Goal: Task Accomplishment & Management: Use online tool/utility

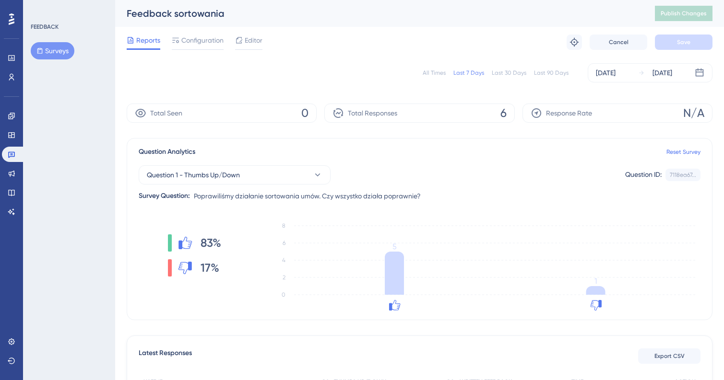
click at [430, 71] on div "All Times" at bounding box center [434, 73] width 23 height 8
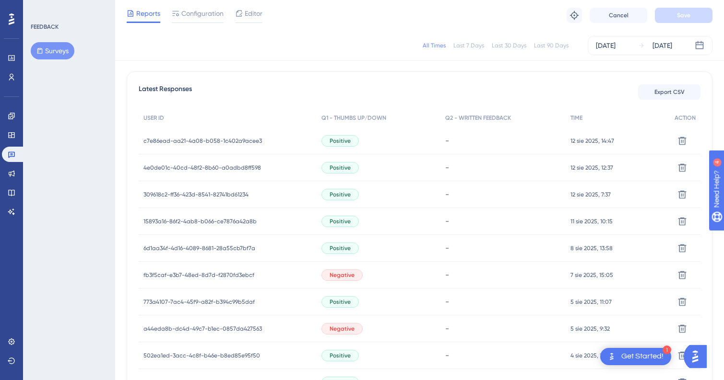
scroll to position [306, 0]
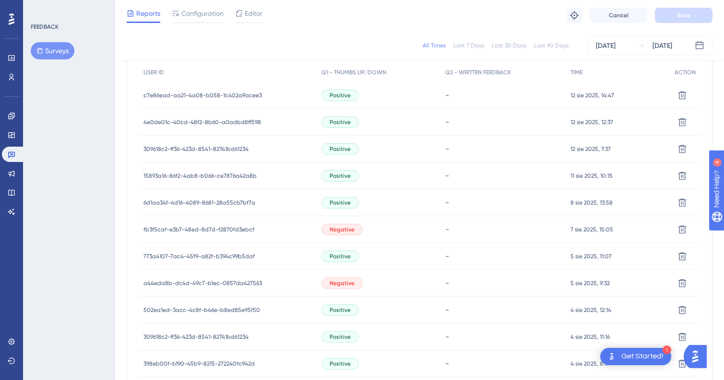
click at [183, 97] on span "c7e86ead-aa21-4a08-b058-1c402a9acee3" at bounding box center [202, 96] width 118 height 8
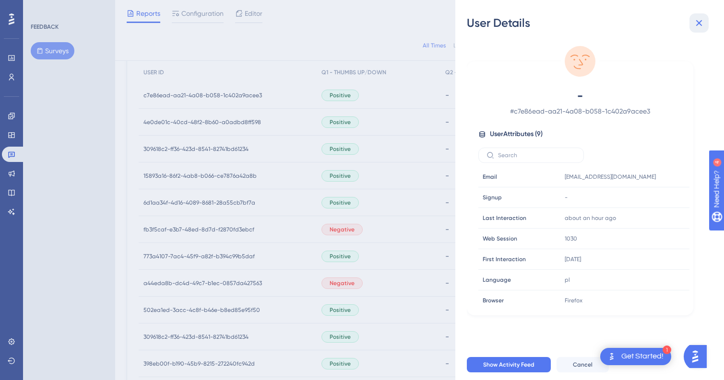
click at [699, 17] on icon at bounding box center [699, 23] width 12 height 12
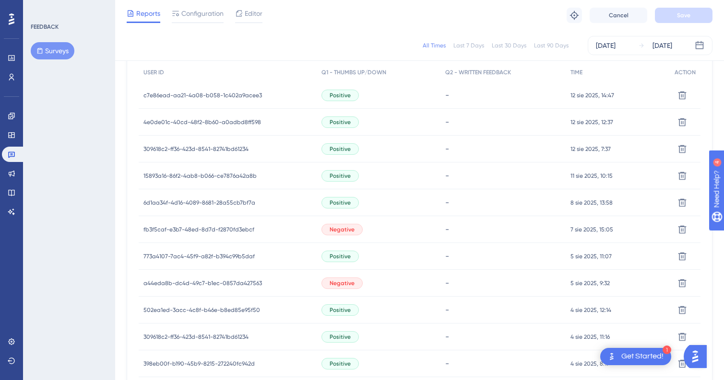
click at [210, 99] on div "c7e86ead-aa21-4a08-b058-1c402a9acee3 c7e86ead-aa21-4a08-b058-1c402a9acee3" at bounding box center [202, 95] width 118 height 27
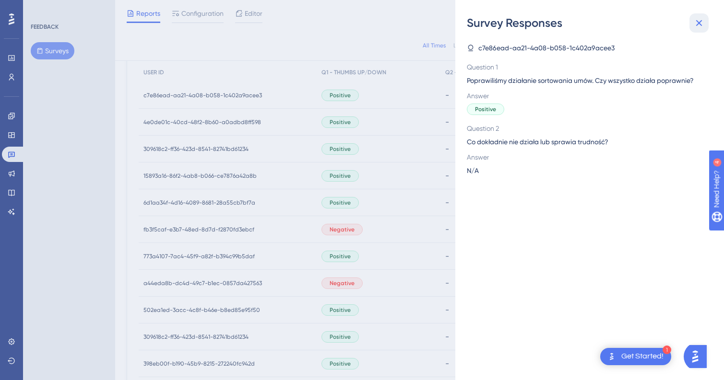
click at [696, 24] on icon at bounding box center [699, 23] width 6 height 6
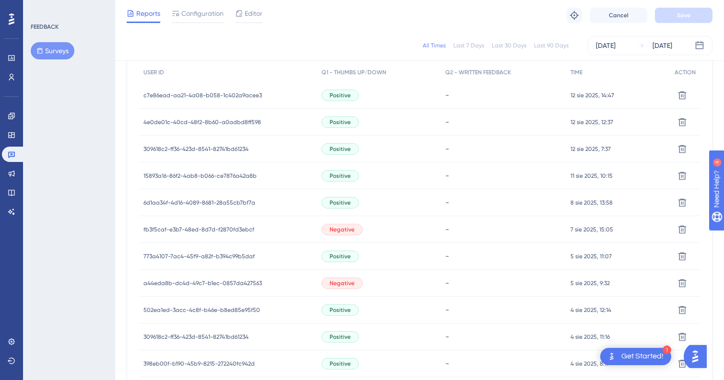
click at [218, 92] on span "c7e86ead-aa21-4a08-b058-1c402a9acee3" at bounding box center [202, 96] width 118 height 8
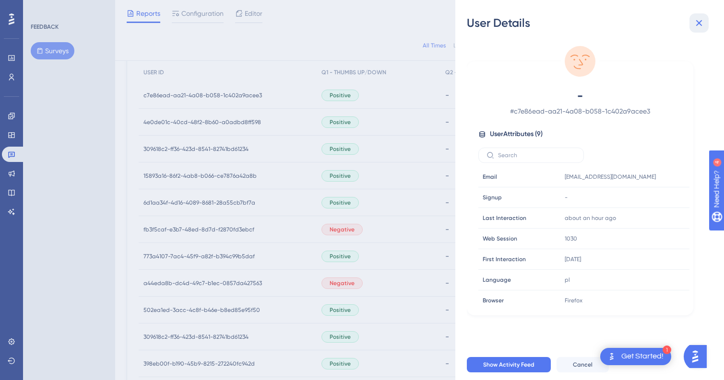
click at [699, 22] on icon at bounding box center [699, 23] width 6 height 6
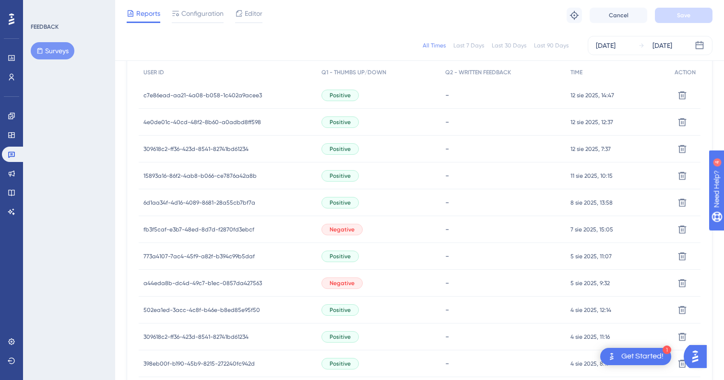
click at [212, 120] on span "4e0de01c-40cd-48f2-8b60-a0adbd8ff598" at bounding box center [202, 122] width 118 height 8
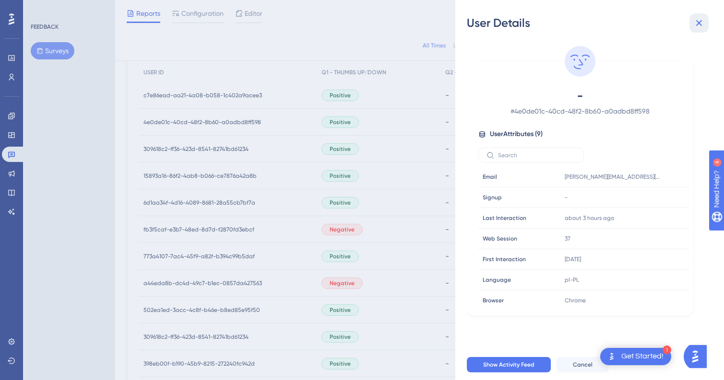
click at [693, 20] on icon at bounding box center [699, 23] width 12 height 12
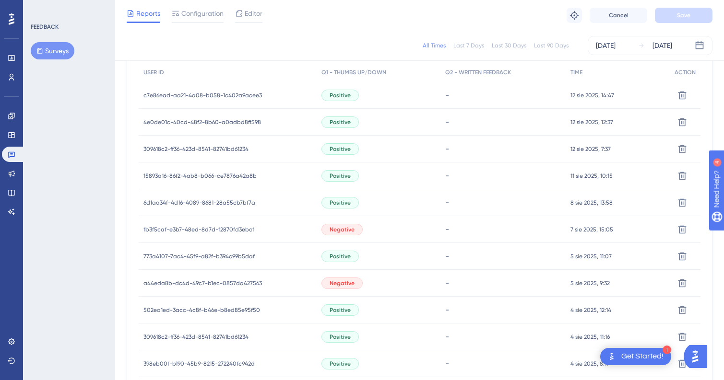
click at [196, 145] on span "309618c2-ff36-423d-8541-82741bd61234" at bounding box center [195, 149] width 105 height 8
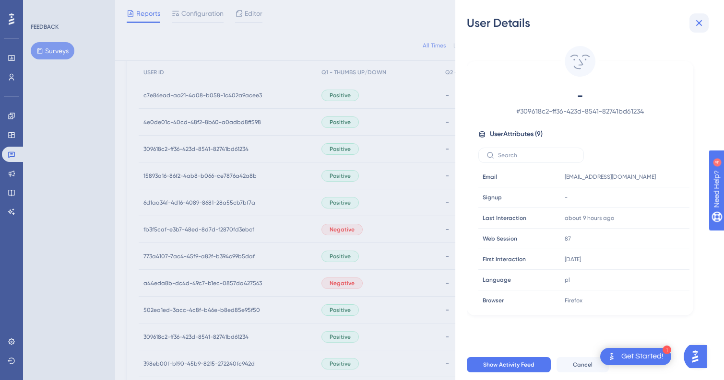
click at [702, 22] on icon at bounding box center [699, 23] width 12 height 12
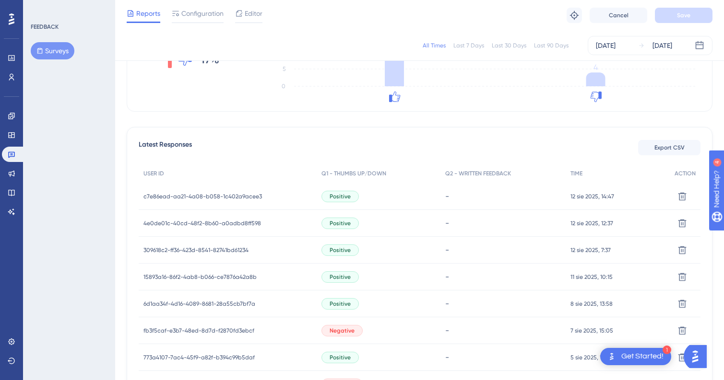
scroll to position [246, 0]
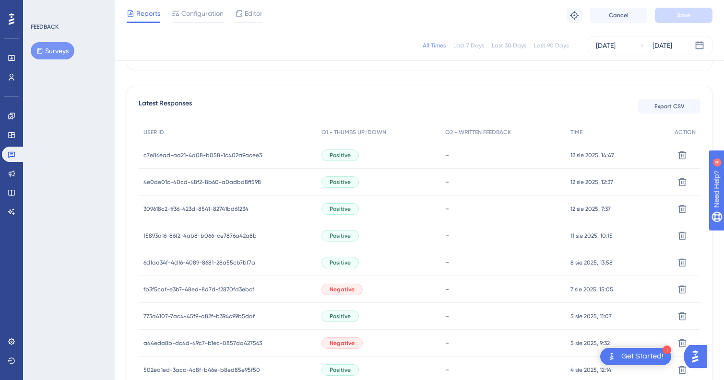
click at [180, 156] on span "c7e86ead-aa21-4a08-b058-1c402a9acee3" at bounding box center [202, 156] width 118 height 8
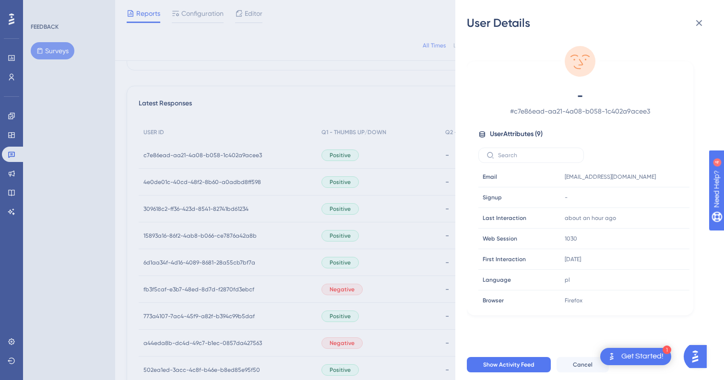
click at [189, 182] on div "User Details - # c7e86ead-aa21-4a08-b058-1c402a9acee3 User Attributes ( 9 ) Ema…" at bounding box center [362, 190] width 724 height 380
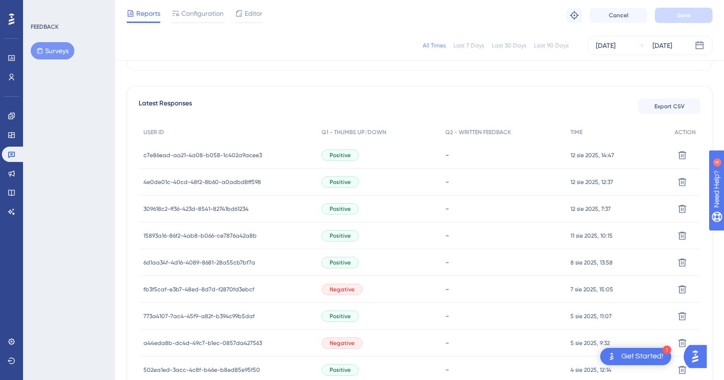
click at [177, 181] on span "4e0de01c-40cd-48f2-8b60-a0adbd8ff598" at bounding box center [202, 182] width 118 height 8
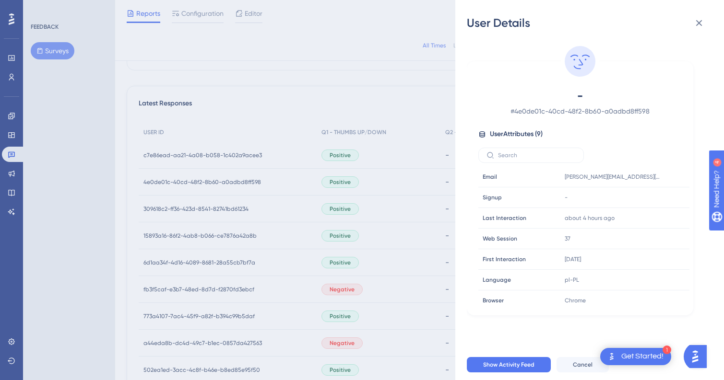
click at [187, 212] on div "User Details - # 4e0de01c-40cd-48f2-8b60-a0adbd8ff598 User Attributes ( 9 ) Ema…" at bounding box center [362, 190] width 724 height 380
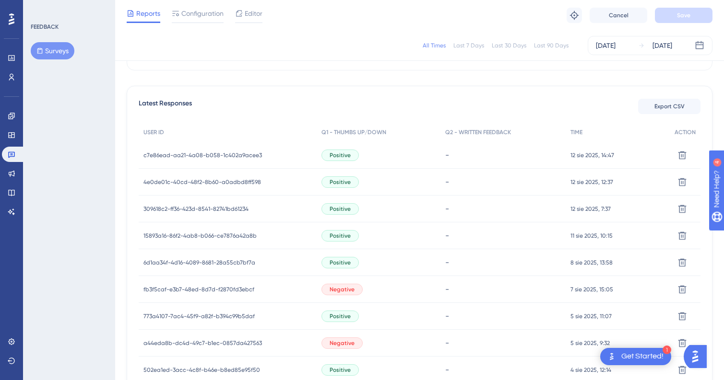
click at [181, 208] on span "309618c2-ff36-423d-8541-82741bd61234" at bounding box center [195, 209] width 105 height 8
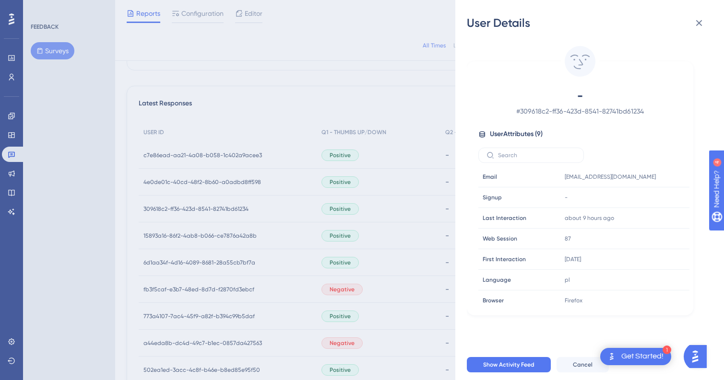
click at [185, 241] on div "User Details - # 309618c2-ff36-423d-8541-82741bd61234 User Attributes ( 9 ) Ema…" at bounding box center [362, 190] width 724 height 380
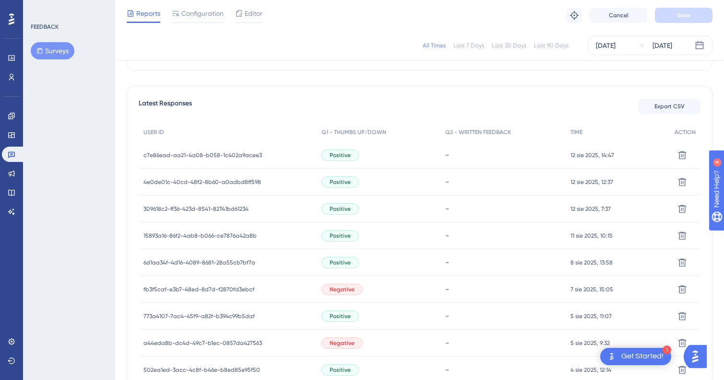
click at [182, 237] on span "15893a16-86f2-4ab8-b066-ce7876a42a8b" at bounding box center [199, 236] width 113 height 8
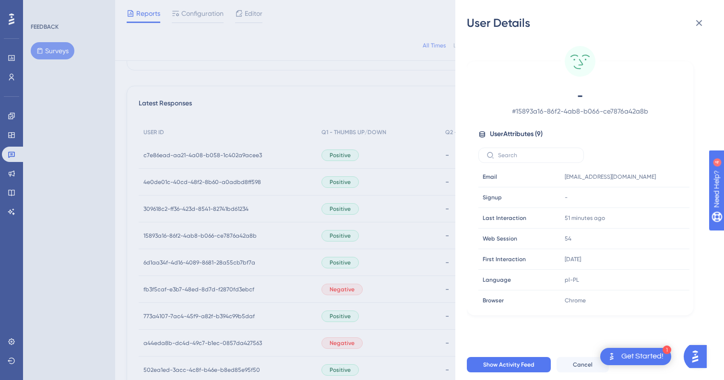
click at [207, 259] on div "User Details - # 15893a16-86f2-4ab8-b066-ce7876a42a8b User Attributes ( 9 ) Ema…" at bounding box center [362, 190] width 724 height 380
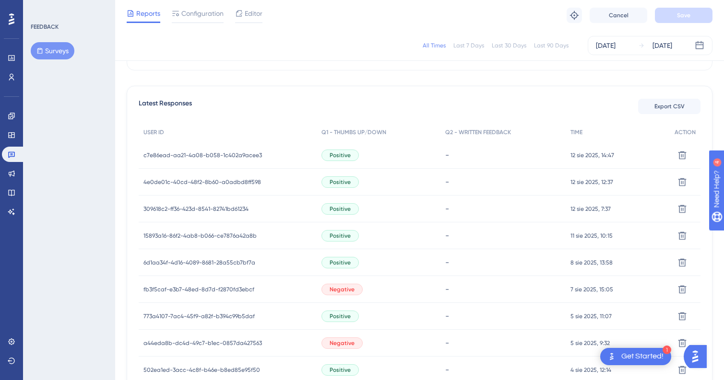
click at [196, 259] on span "6d1aa34f-4d16-4089-8681-28a55cb7bf7a" at bounding box center [199, 263] width 112 height 8
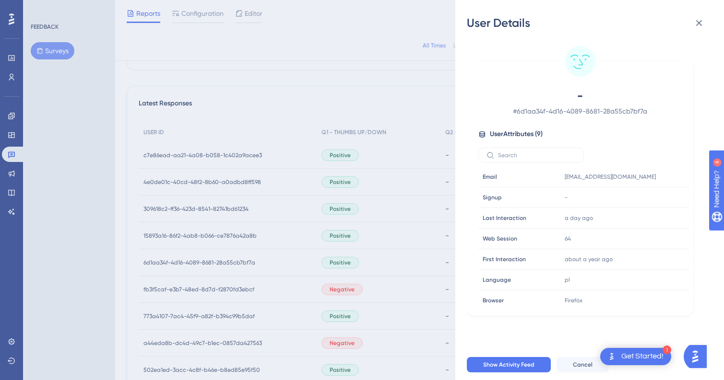
click at [175, 256] on div "User Details - # 6d1aa34f-4d16-4089-8681-28a55cb7bf7a User Attributes ( 9 ) Ema…" at bounding box center [362, 190] width 724 height 380
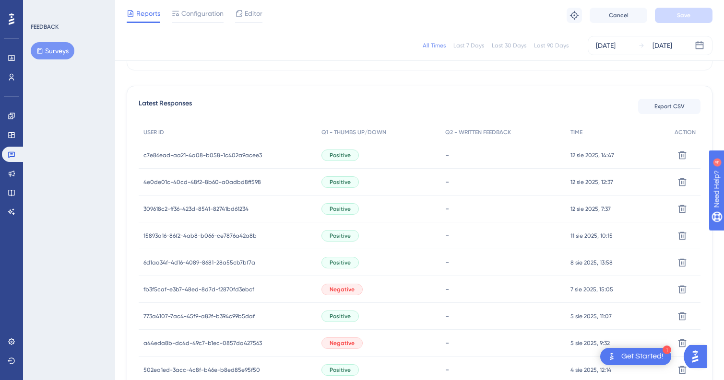
click at [173, 287] on span "fb3f5caf-e3b7-48ed-8d7d-f2870fd3ebcf" at bounding box center [198, 290] width 111 height 8
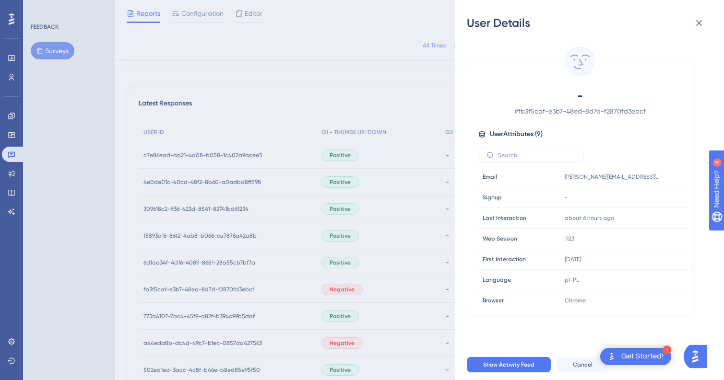
click at [167, 315] on div "User Details - # fb3f5caf-e3b7-48ed-8d7d-f2870fd3ebcf User Attributes ( 9 ) Ema…" at bounding box center [362, 190] width 724 height 380
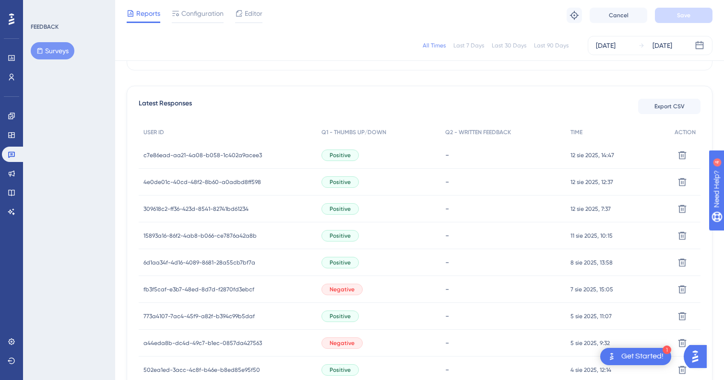
click at [161, 315] on span "773a4107-7ac4-45f9-a82f-b394c99b5daf" at bounding box center [198, 317] width 111 height 8
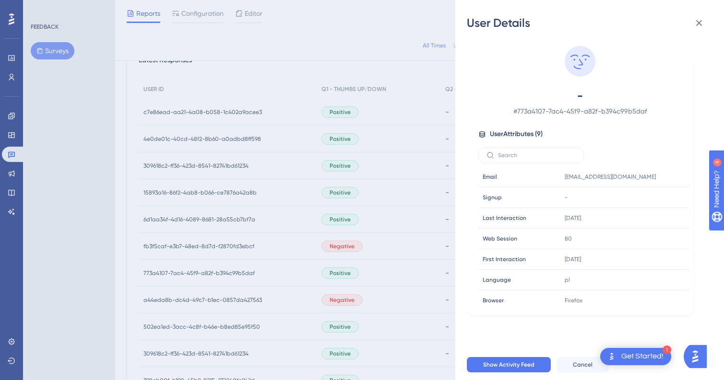
scroll to position [312, 0]
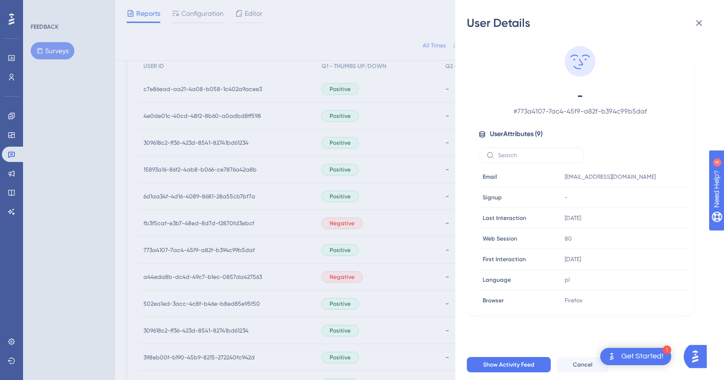
click at [190, 275] on div "User Details - # 773a4107-7ac4-45f9-a82f-b394c99b5daf User Attributes ( 9 ) Ema…" at bounding box center [362, 190] width 724 height 380
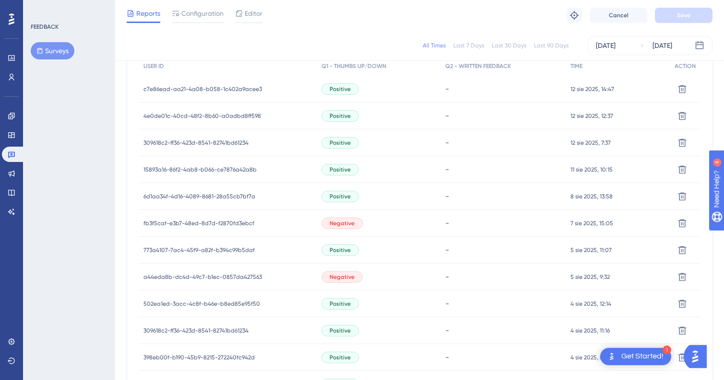
click at [176, 275] on span "a44eda8b-dc4d-49c7-b1ec-0857da427563" at bounding box center [202, 277] width 118 height 8
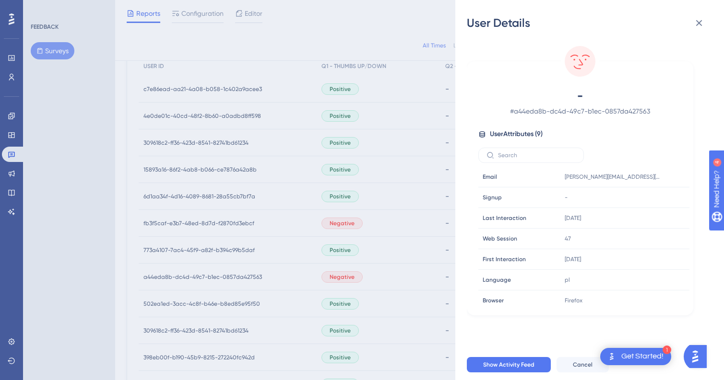
click at [164, 307] on div "User Details - # a44eda8b-dc4d-49c7-b1ec-0857da427563 User Attributes ( 9 ) Ema…" at bounding box center [362, 190] width 724 height 380
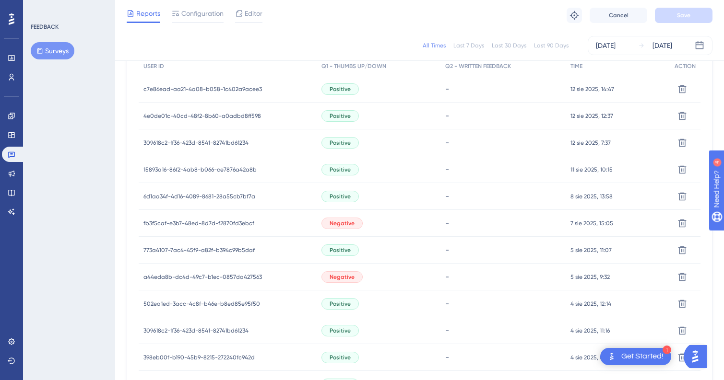
click at [168, 303] on span "502ea1ed-3acc-4c8f-b46e-b8ed85e95f50" at bounding box center [201, 304] width 117 height 8
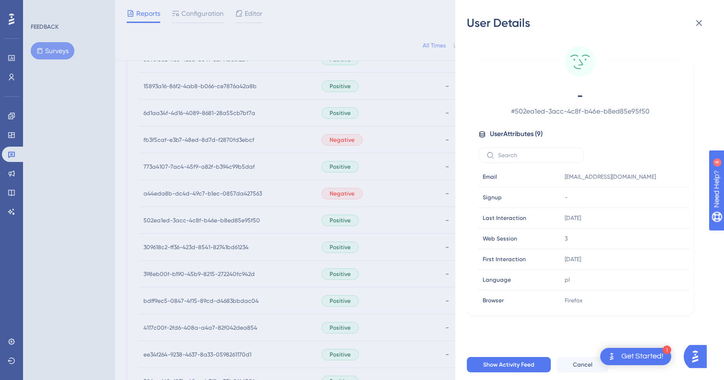
scroll to position [399, 0]
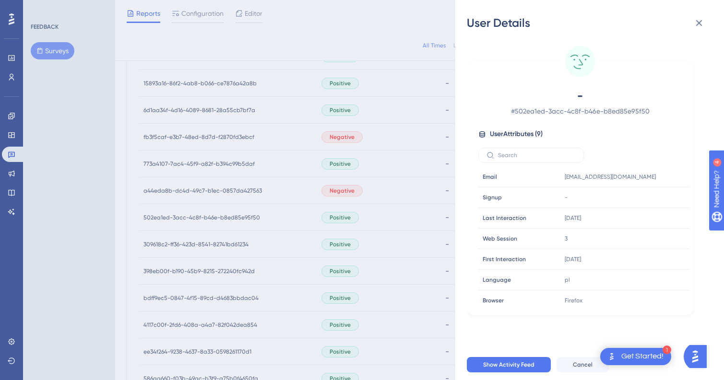
click at [207, 246] on div "User Details - # 502ea1ed-3acc-4c8f-b46e-b8ed85e95f50 User Attributes ( 9 ) Ema…" at bounding box center [362, 190] width 724 height 380
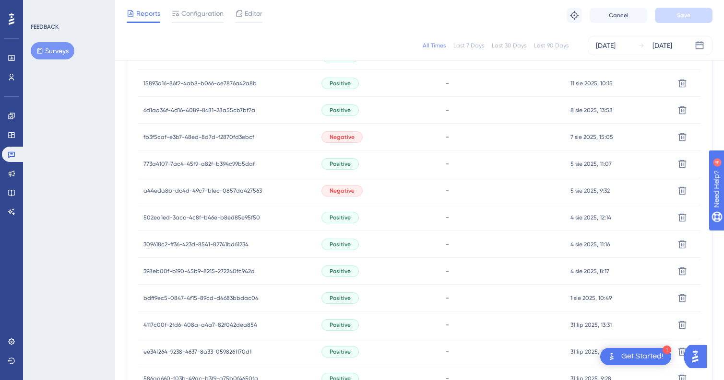
click at [203, 245] on span "309618c2-ff36-423d-8541-82741bd61234" at bounding box center [195, 245] width 105 height 8
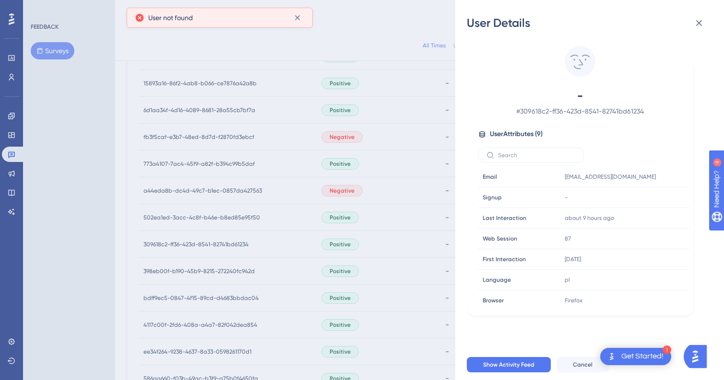
click at [195, 296] on div "User Details - # 309618c2-ff36-423d-8541-82741bd61234 User Attributes ( 9 ) Ema…" at bounding box center [362, 190] width 724 height 380
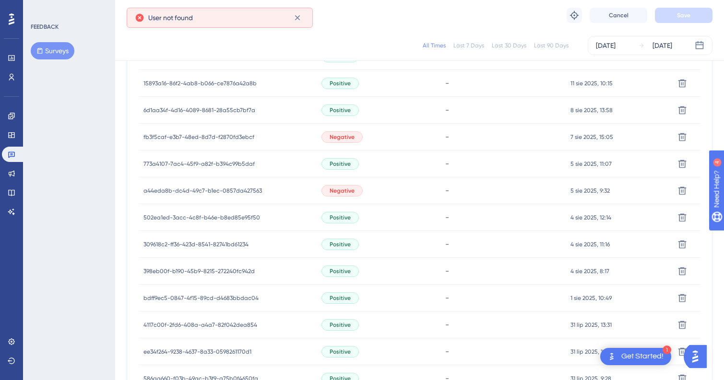
click at [195, 298] on span "bdff9ec5-0847-4f15-89cd-d4683bbdac04" at bounding box center [200, 299] width 115 height 8
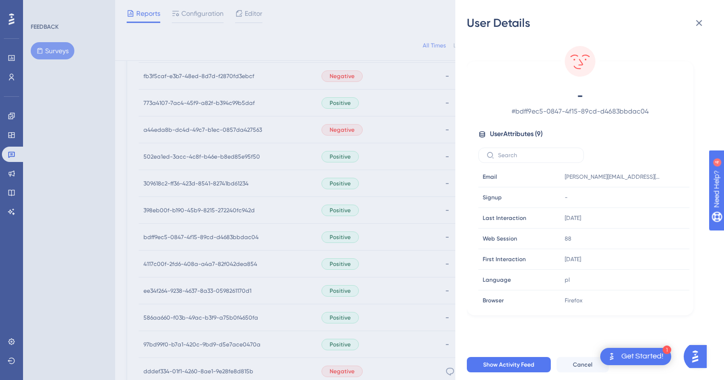
scroll to position [480, 0]
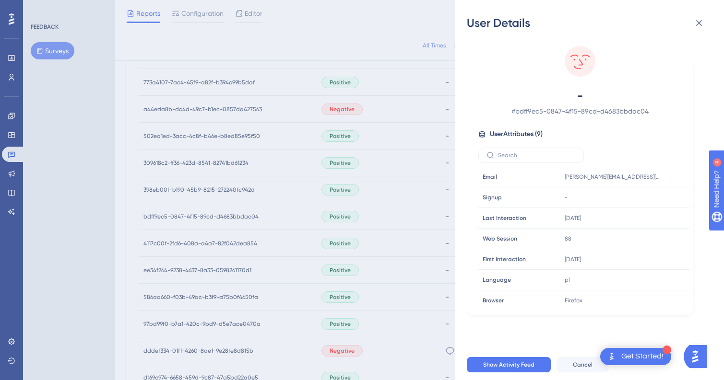
click at [186, 239] on div "User Details - # bdff9ec5-0847-4f15-89cd-d4683bbdac04 User Attributes ( 9 ) Ema…" at bounding box center [362, 190] width 724 height 380
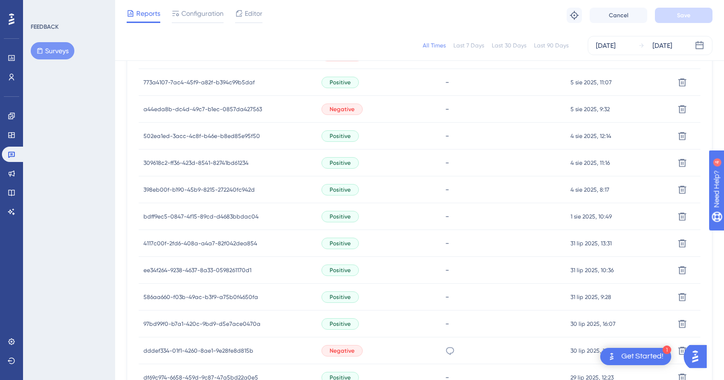
click at [184, 243] on span "4117c00f-2fd6-408a-a4a7-82f042dea854" at bounding box center [200, 244] width 114 height 8
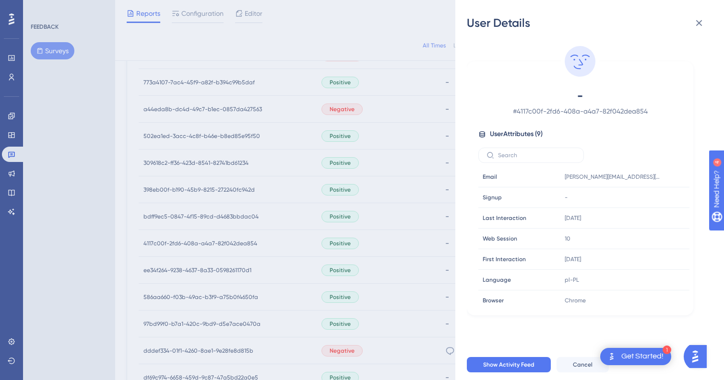
click at [209, 290] on div "User Details - # 4117c00f-2fd6-408a-a4a7-82f042dea854 User Attributes ( 9 ) Ema…" at bounding box center [362, 190] width 724 height 380
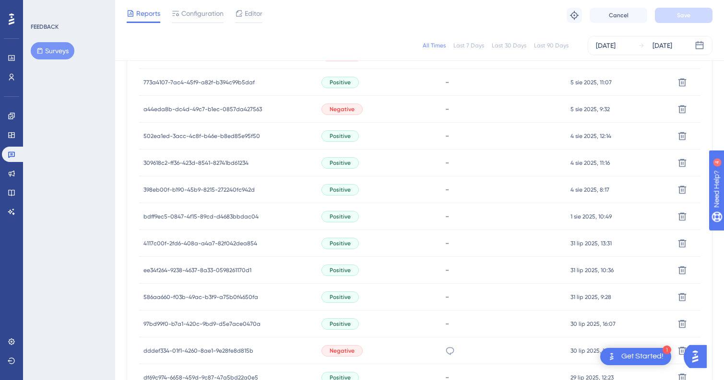
click at [199, 294] on span "586aa660-f03b-49ac-b3f9-a75b0f4650fa" at bounding box center [200, 298] width 115 height 8
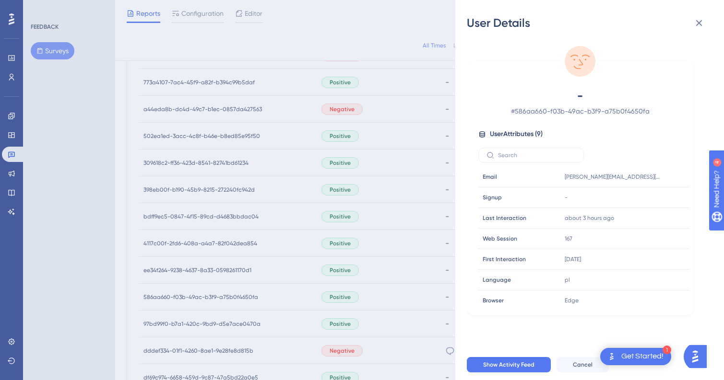
click at [194, 322] on div "User Details - # 586aa660-f03b-49ac-b3f9-a75b0f4650fa User Attributes ( 9 ) Ema…" at bounding box center [362, 190] width 724 height 380
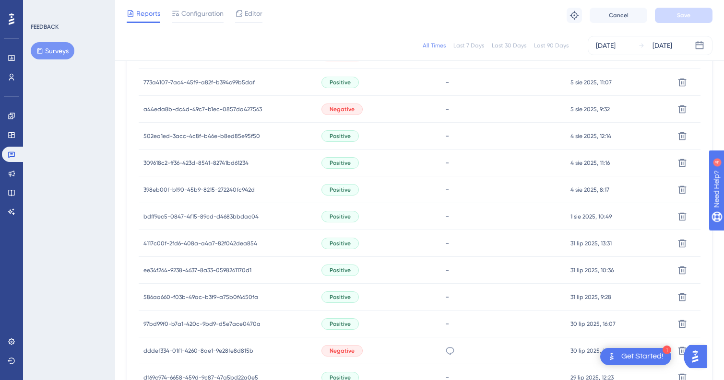
click at [186, 322] on span "97bd99f0-b7a1-420c-9bd9-d5e7ace0470a" at bounding box center [201, 324] width 117 height 8
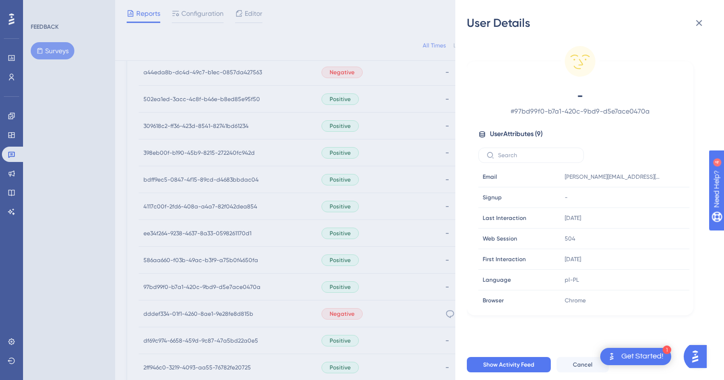
scroll to position [529, 0]
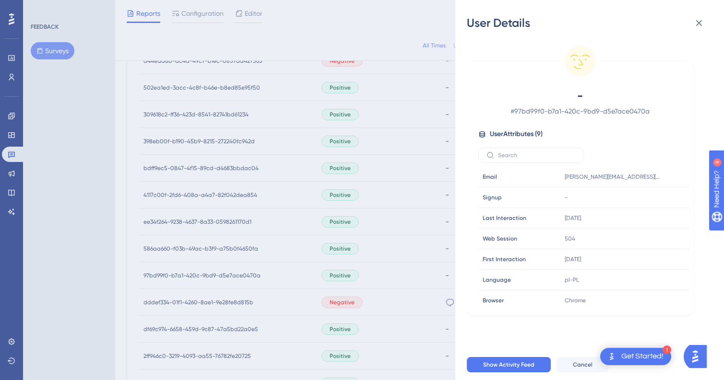
click at [193, 306] on div "User Details - # 97bd99f0-b7a1-420c-9bd9-d5e7ace0470a User Attributes ( 9 ) Ema…" at bounding box center [362, 190] width 724 height 380
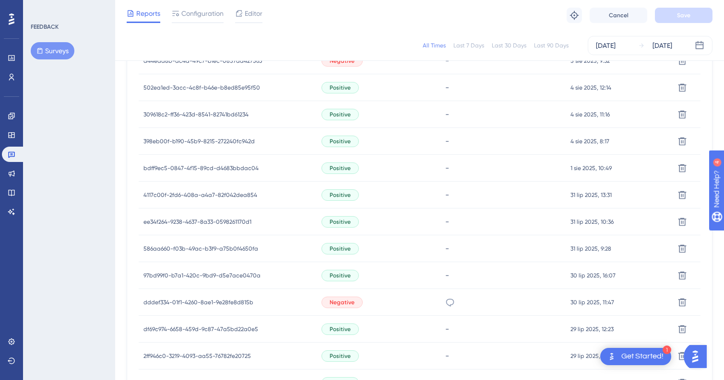
click at [188, 302] on span "dddef334-01f1-4260-8ae1-9e28fe8d815b" at bounding box center [198, 303] width 110 height 8
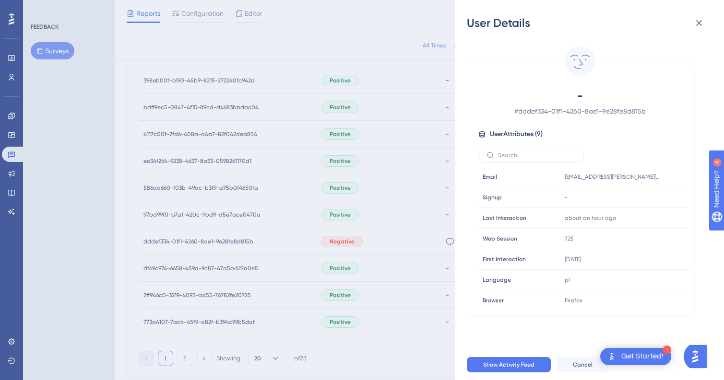
scroll to position [595, 0]
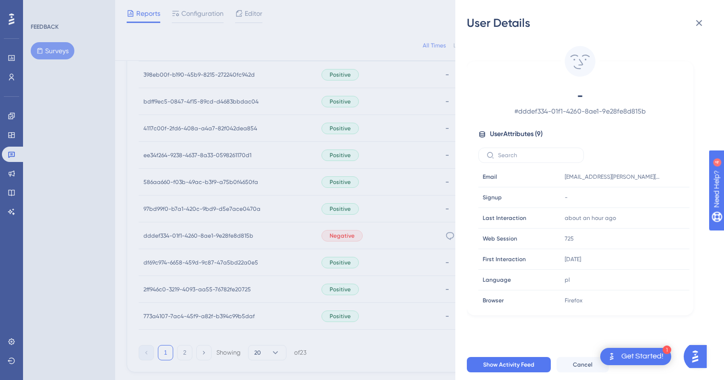
click at [181, 260] on div "User Details - # dddef334-01f1-4260-8ae1-9e28fe8d815b User Attributes ( 9 ) Ema…" at bounding box center [362, 190] width 724 height 380
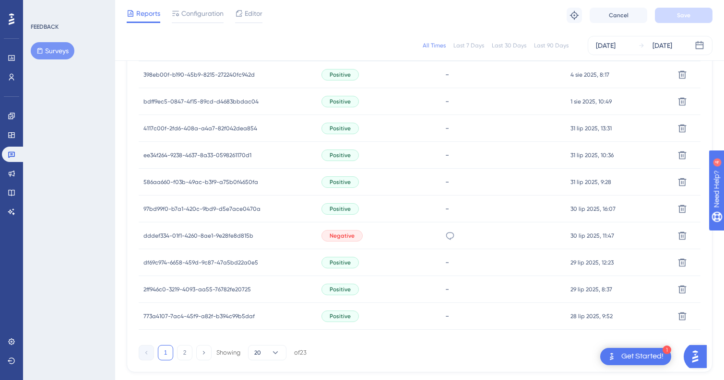
click at [173, 260] on span "df69c974-6658-459d-9c87-47a5bd22a0e5" at bounding box center [200, 263] width 115 height 8
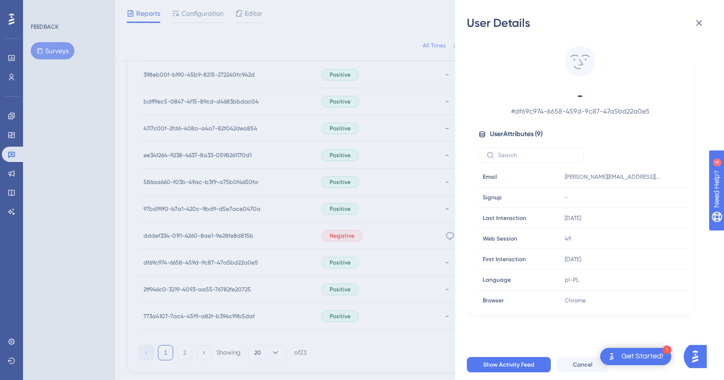
click at [189, 317] on div "User Details - # df69c974-6658-459d-9c87-47a5bd22a0e5 User Attributes ( 9 ) Ema…" at bounding box center [362, 190] width 724 height 380
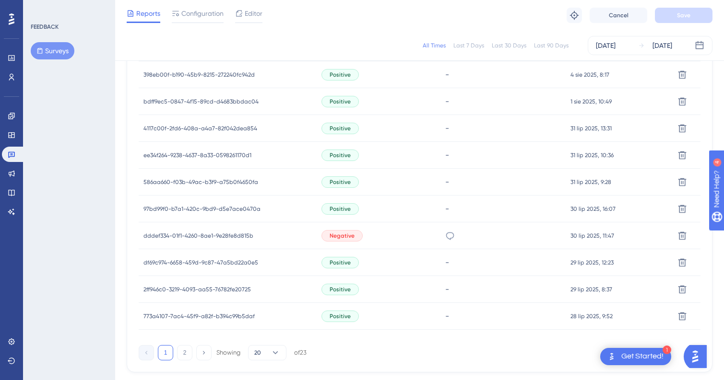
click at [182, 286] on span "2ff946c0-3219-4093-aa55-76782fe20725" at bounding box center [196, 290] width 107 height 8
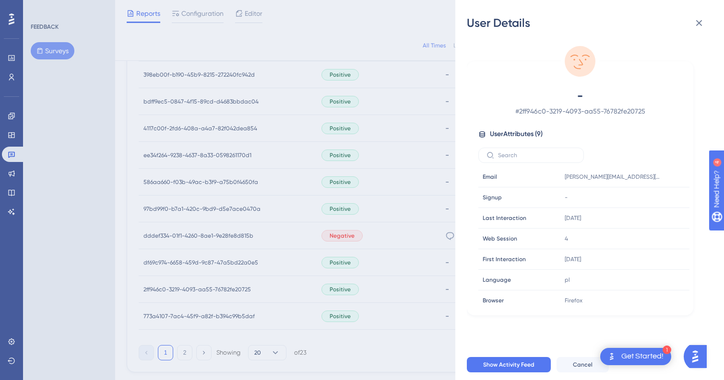
click at [179, 315] on div "User Details - # 2ff946c0-3219-4093-aa55-76782fe20725 User Attributes ( 9 ) Ema…" at bounding box center [362, 190] width 724 height 380
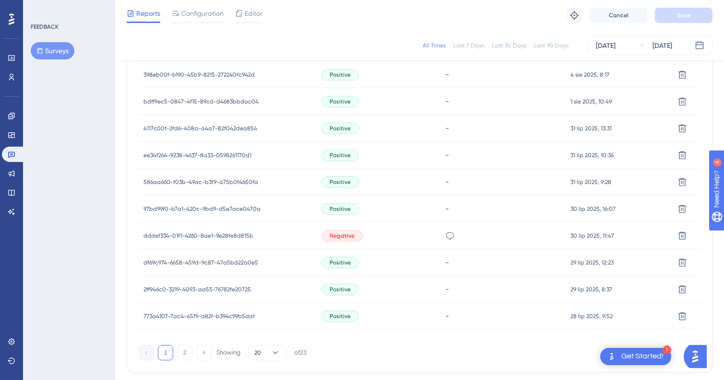
click at [175, 315] on span "773a4107-7ac4-45f9-a82f-b394c99b5daf" at bounding box center [198, 317] width 111 height 8
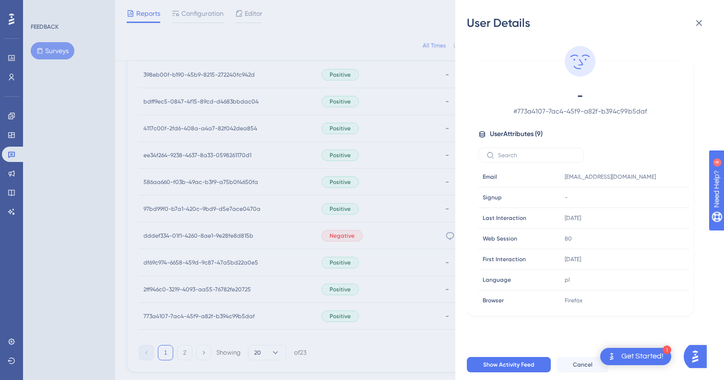
click at [189, 350] on div "User Details - # 773a4107-7ac4-45f9-a82f-b394c99b5daf User Attributes ( 9 ) Ema…" at bounding box center [362, 190] width 724 height 380
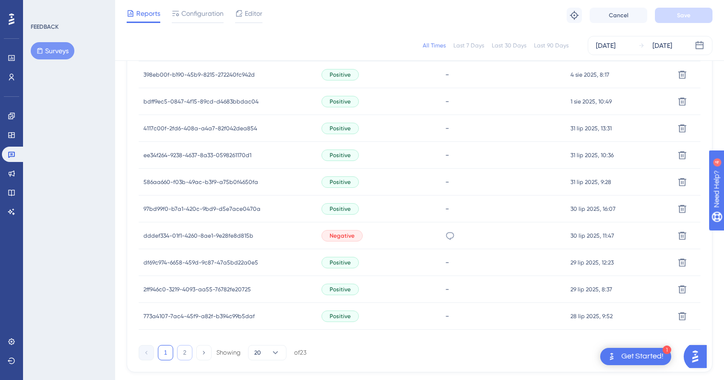
click at [182, 350] on button "2" at bounding box center [184, 352] width 15 height 15
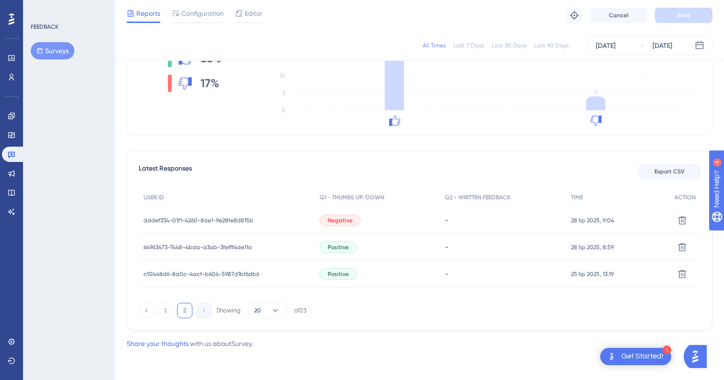
click at [193, 222] on span "dddef334-01f1-4260-8ae1-9e28fe8d815b" at bounding box center [198, 221] width 110 height 8
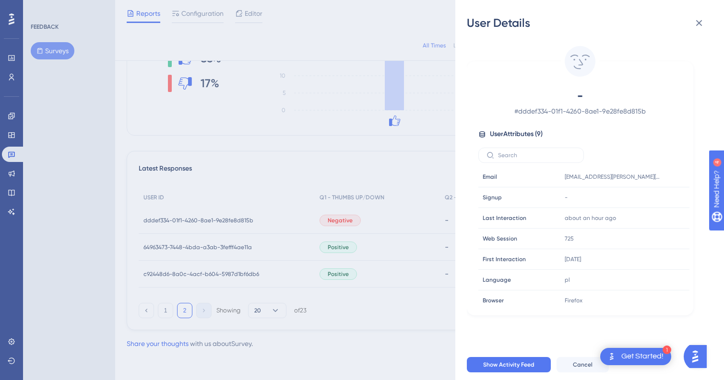
click at [191, 238] on div "User Details - # dddef334-01f1-4260-8ae1-9e28fe8d815b User Attributes ( 9 ) Ema…" at bounding box center [362, 190] width 724 height 380
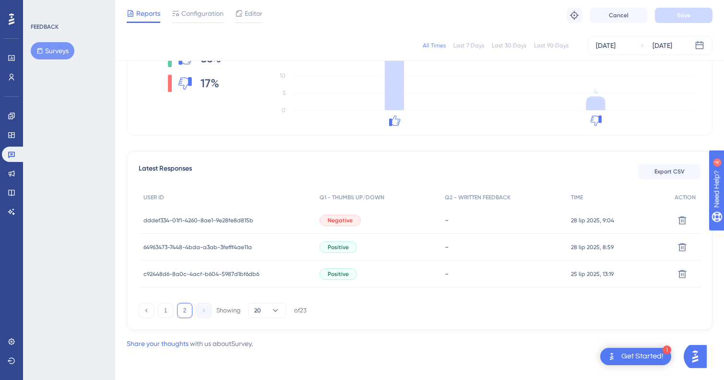
click at [187, 248] on span "64963473-7448-4bda-a3ab-3fefff4ae11a" at bounding box center [197, 248] width 108 height 8
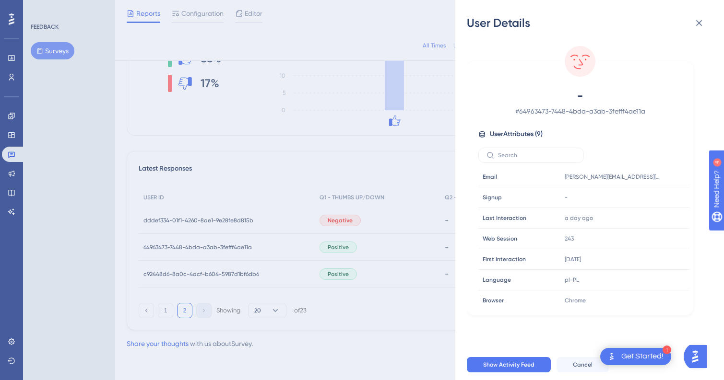
click at [185, 273] on div "User Details - # 64963473-7448-4bda-a3ab-3fefff4ae11a User Attributes ( 9 ) Ema…" at bounding box center [362, 190] width 724 height 380
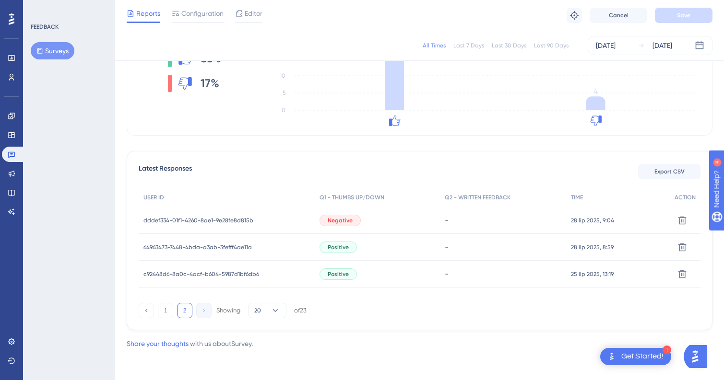
click at [181, 273] on span "c92448d6-8a0c-4acf-b604-5987d1bf6db6" at bounding box center [201, 275] width 116 height 8
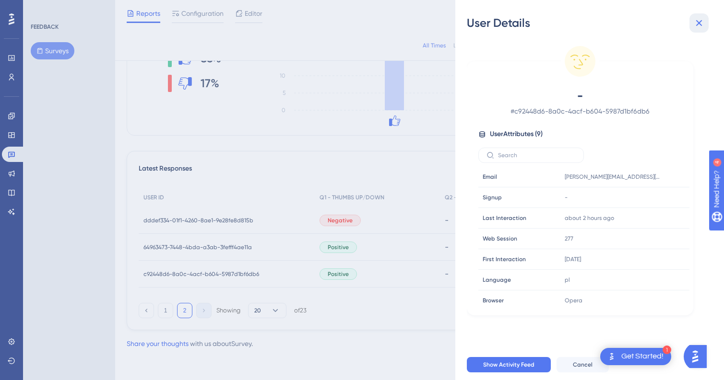
click at [696, 19] on icon at bounding box center [699, 23] width 12 height 12
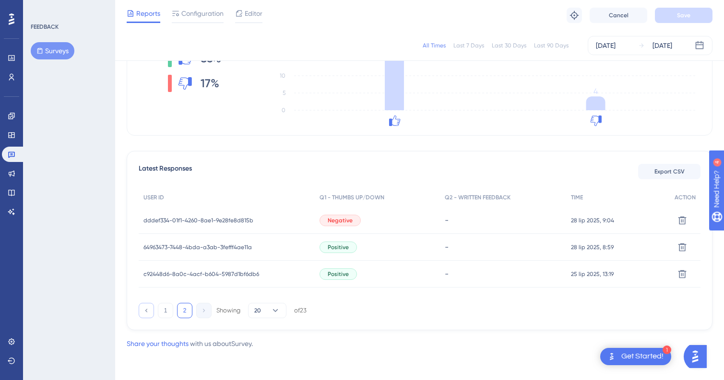
click at [146, 307] on button at bounding box center [146, 310] width 15 height 15
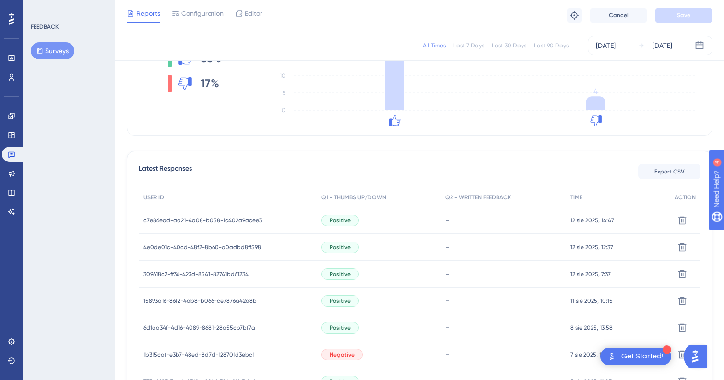
click at [10, 18] on icon at bounding box center [12, 19] width 6 height 12
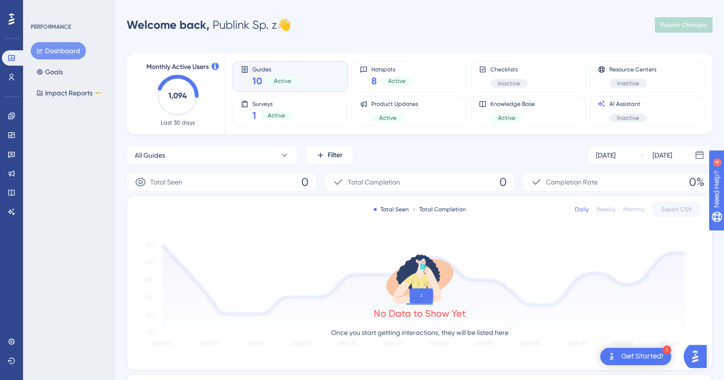
click at [307, 71] on div "Guides 10 Active" at bounding box center [290, 77] width 99 height 22
click at [296, 105] on div "Surveys 1 Active" at bounding box center [290, 111] width 99 height 22
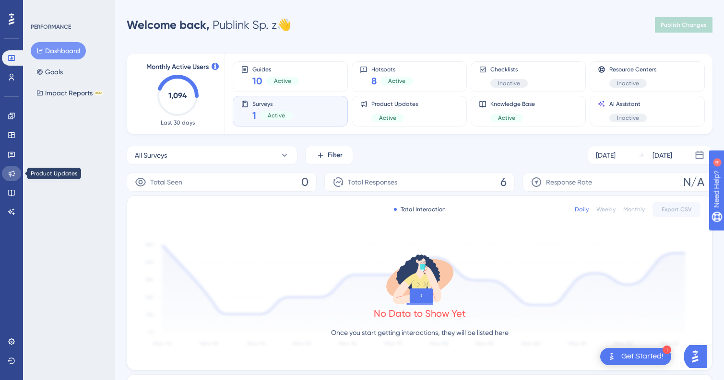
click at [19, 172] on link at bounding box center [11, 173] width 19 height 15
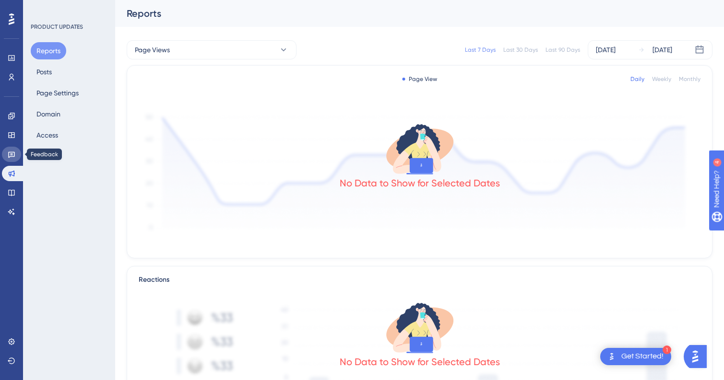
click at [13, 155] on icon at bounding box center [12, 155] width 8 height 8
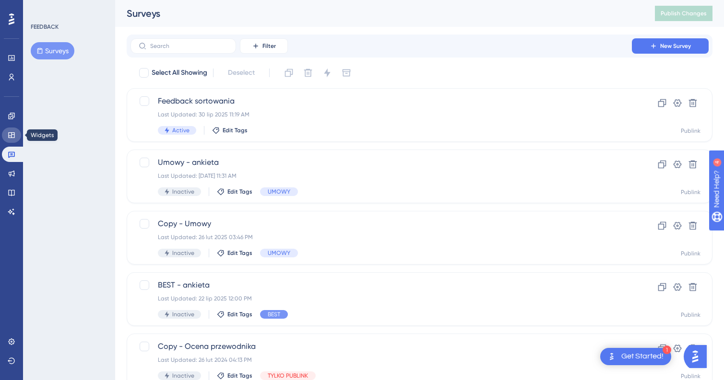
click at [11, 134] on icon at bounding box center [12, 135] width 8 height 8
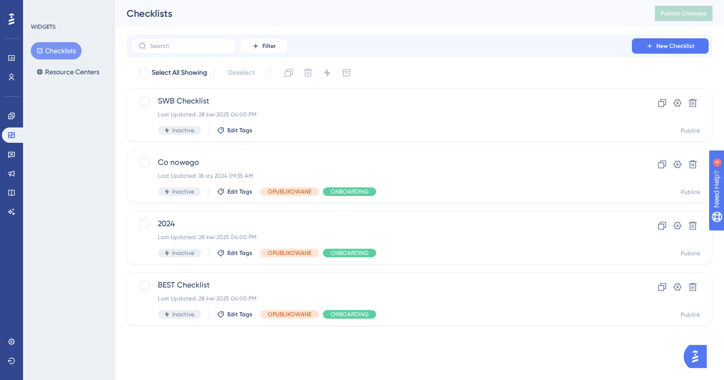
click at [9, 22] on icon at bounding box center [12, 19] width 6 height 12
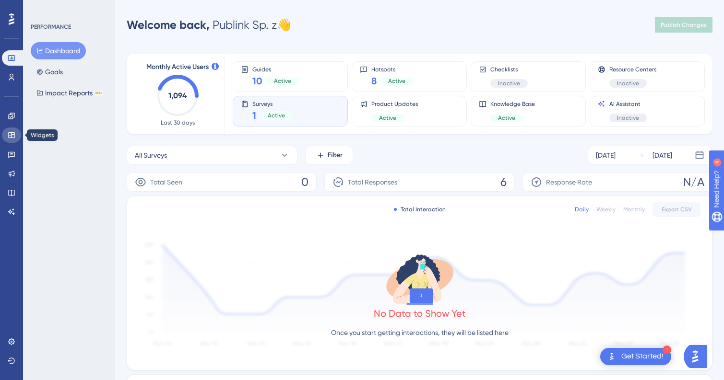
click at [10, 138] on icon at bounding box center [11, 135] width 6 height 6
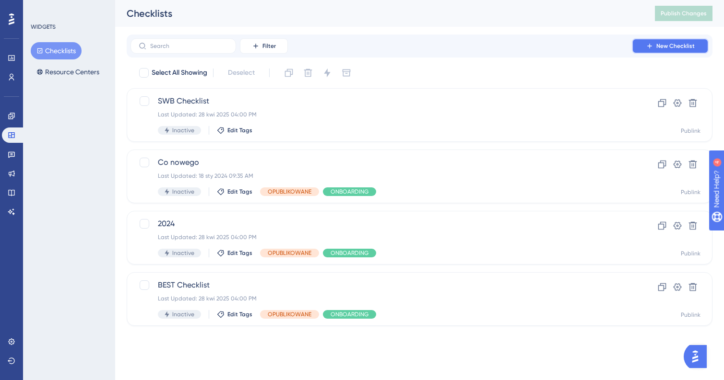
click at [661, 47] on span "New Checklist" at bounding box center [675, 46] width 38 height 8
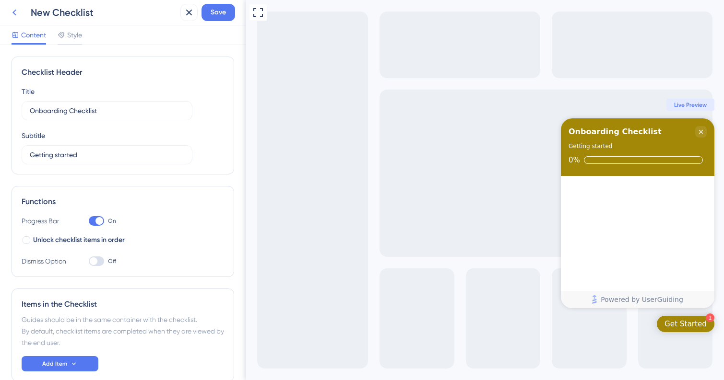
click at [9, 13] on icon at bounding box center [15, 13] width 12 height 12
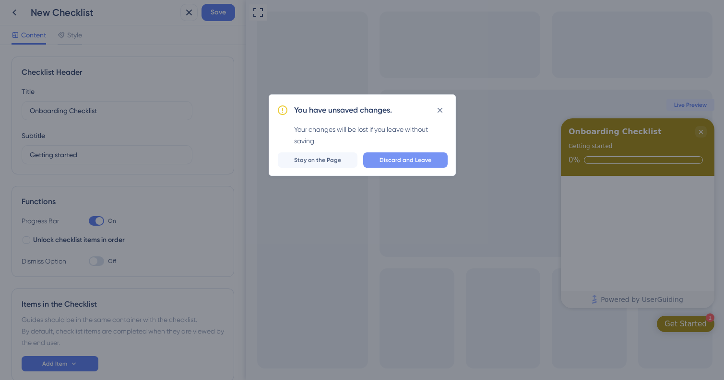
click at [370, 157] on button "Discard and Leave" at bounding box center [405, 160] width 84 height 15
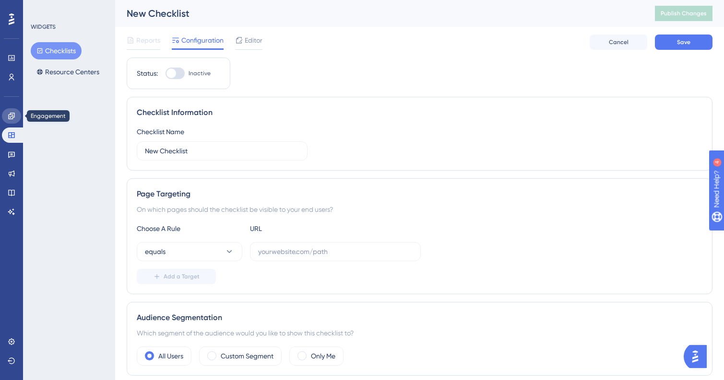
click at [11, 115] on icon at bounding box center [12, 116] width 8 height 8
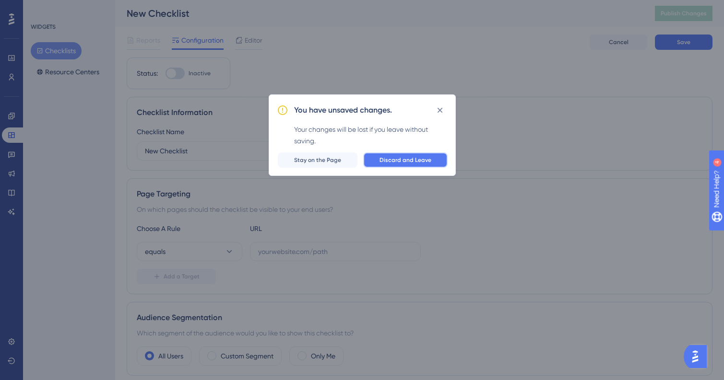
click at [412, 162] on span "Discard and Leave" at bounding box center [405, 160] width 52 height 8
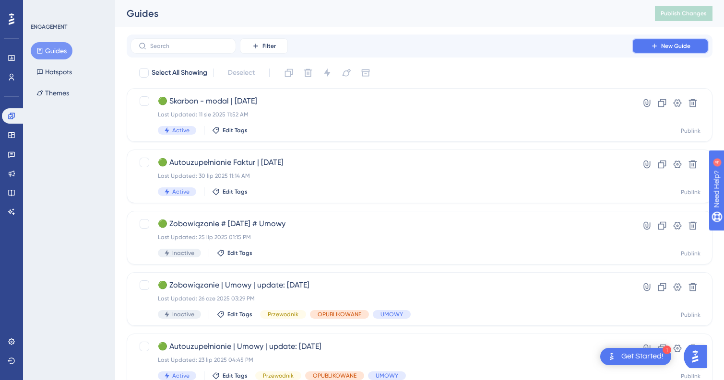
click at [642, 43] on button "New Guide" at bounding box center [670, 45] width 77 height 15
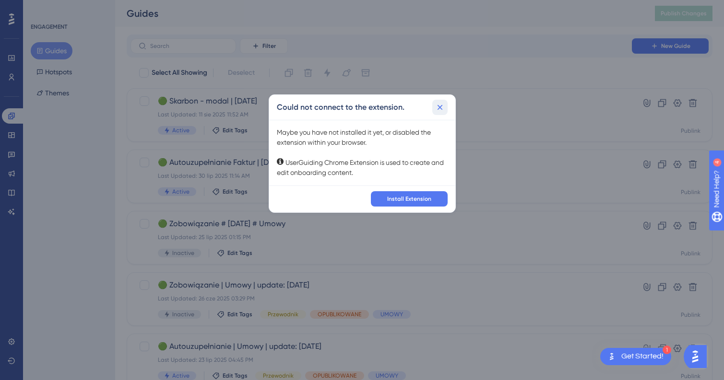
click at [439, 109] on icon at bounding box center [440, 108] width 10 height 10
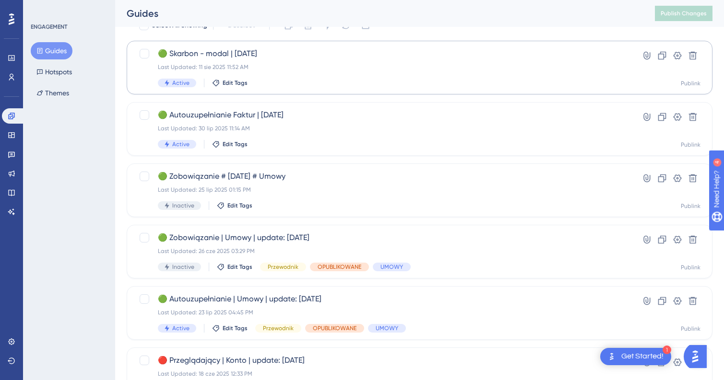
scroll to position [62, 0]
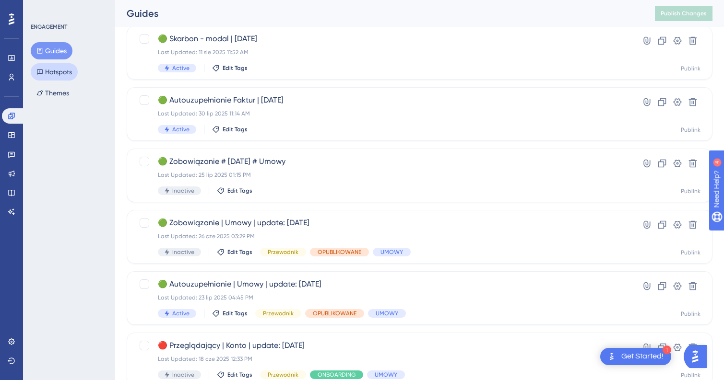
click at [60, 72] on button "Hotspots" at bounding box center [54, 71] width 47 height 17
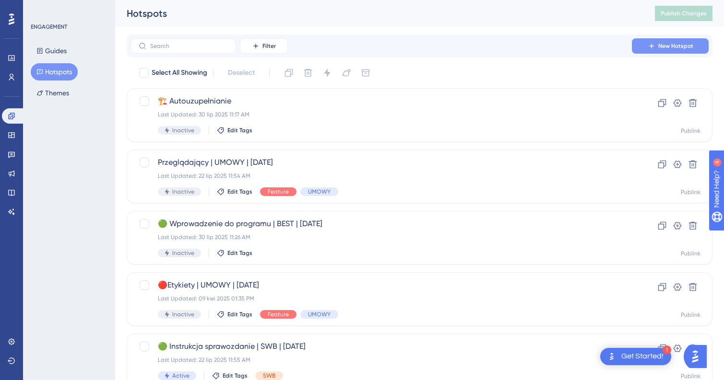
click at [658, 47] on button "New Hotspot" at bounding box center [670, 45] width 77 height 15
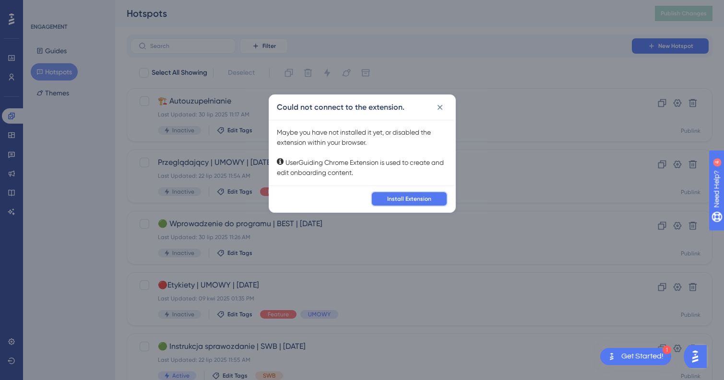
click at [417, 205] on button "Install Extension" at bounding box center [409, 198] width 77 height 15
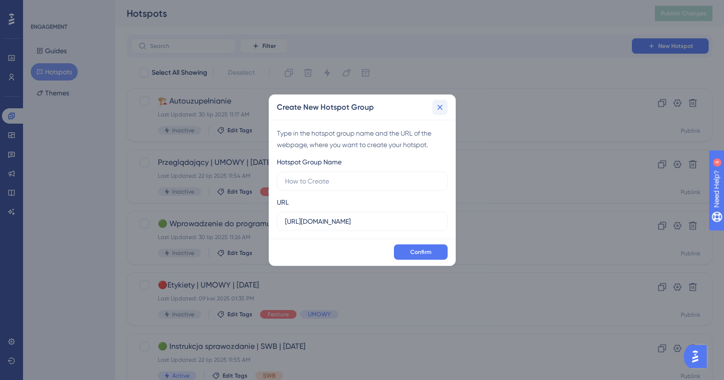
click at [437, 106] on icon at bounding box center [440, 108] width 10 height 10
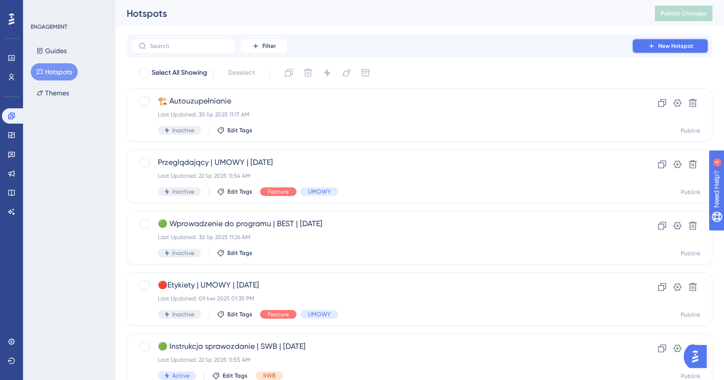
click at [673, 46] on span "New Hotspot" at bounding box center [675, 46] width 35 height 8
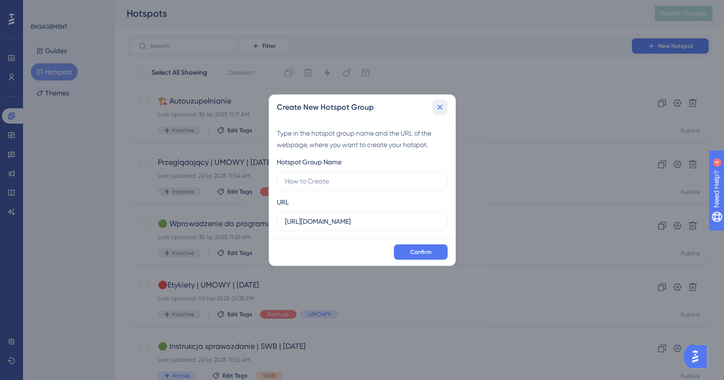
click at [440, 106] on icon at bounding box center [439, 107] width 5 height 5
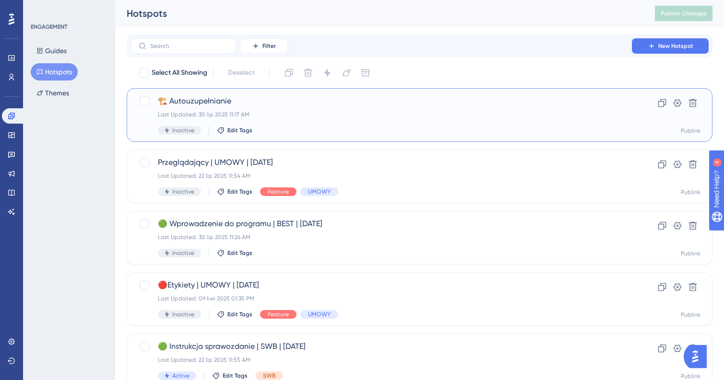
click at [426, 119] on div "🏗️ Autouzupełnianie Last Updated: 30 lip 2025 11:17 AM Inactive Edit Tags" at bounding box center [381, 114] width 447 height 39
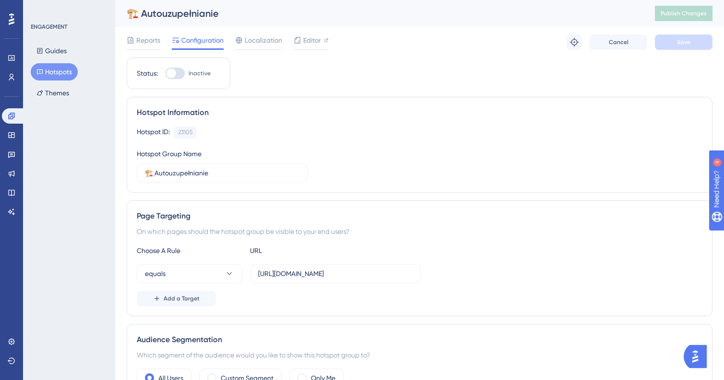
click at [50, 73] on button "Hotspots" at bounding box center [54, 71] width 47 height 17
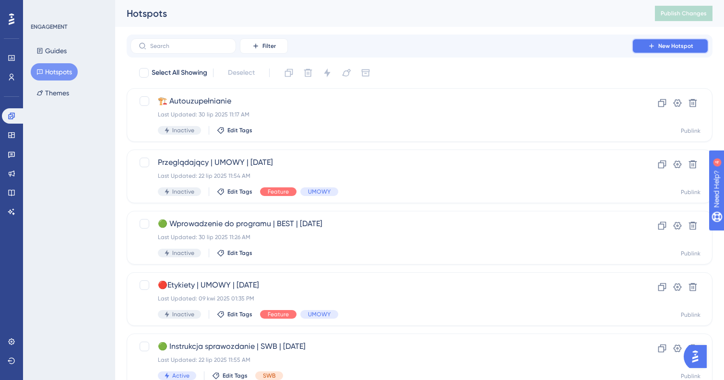
click at [649, 44] on icon at bounding box center [652, 46] width 8 height 8
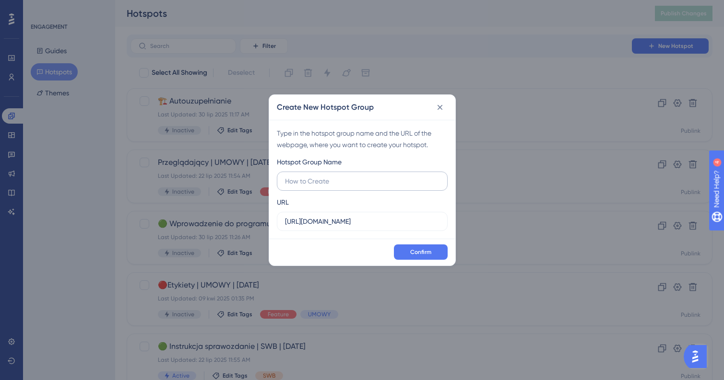
click at [328, 181] on input "text" at bounding box center [362, 181] width 154 height 11
type input "Kończące się umowy"
click at [356, 219] on input "https://besta.curulis.pl" at bounding box center [362, 221] width 154 height 11
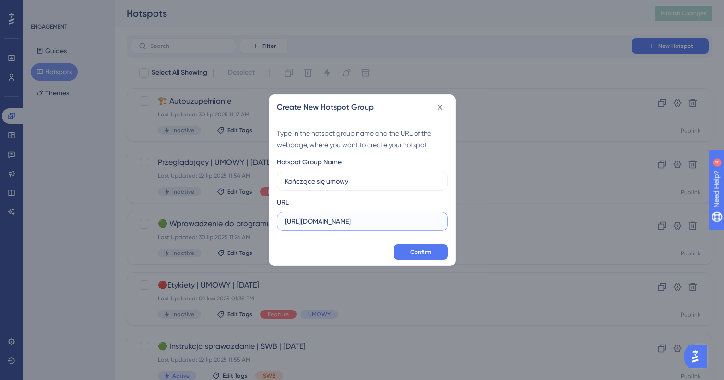
click at [356, 219] on input "https://besta.curulis.pl" at bounding box center [362, 221] width 154 height 11
paste input "umowy.publink.com/umowy/lista/wydatki"
type input "https://umowy.publink.com/umowy/lista/wydatki"
click at [407, 250] on button "Confirm" at bounding box center [421, 252] width 54 height 15
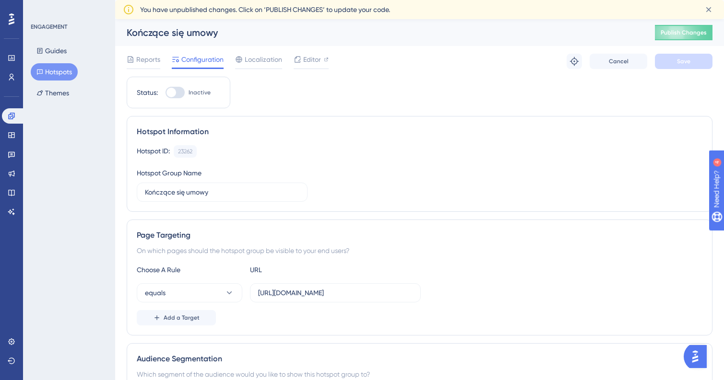
click at [51, 70] on button "Hotspots" at bounding box center [54, 71] width 47 height 17
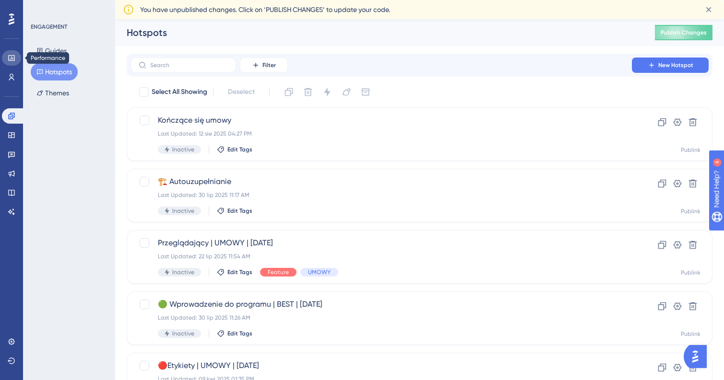
click at [9, 62] on link at bounding box center [11, 57] width 19 height 15
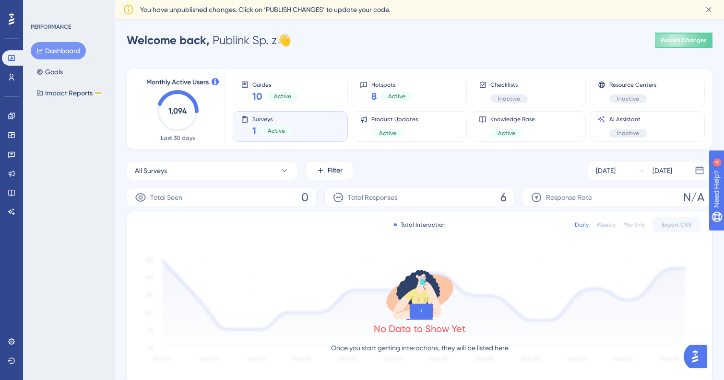
click at [302, 129] on div "Surveys 1 Active" at bounding box center [290, 127] width 99 height 22
click at [9, 152] on icon at bounding box center [12, 155] width 8 height 8
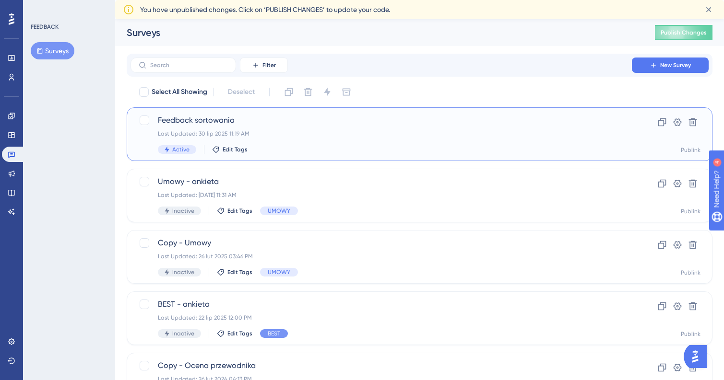
click at [332, 129] on div "Feedback sortowania Last Updated: 30 lip 2025 11:19 AM Active Edit Tags" at bounding box center [381, 134] width 447 height 39
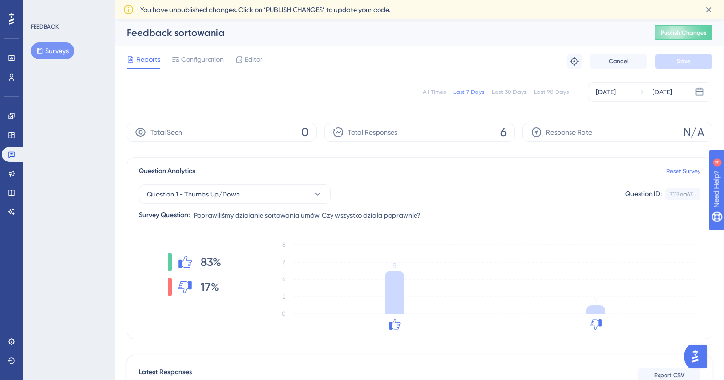
click at [432, 89] on div "All Times" at bounding box center [434, 92] width 23 height 8
click at [431, 97] on div "All Times Last 7 Days Last 30 Days Last 90 Days Jul 25 2025 Aug 12 2025" at bounding box center [420, 92] width 586 height 19
click at [432, 91] on div "All Times" at bounding box center [434, 92] width 23 height 8
click at [10, 134] on icon at bounding box center [6, 135] width 8 height 8
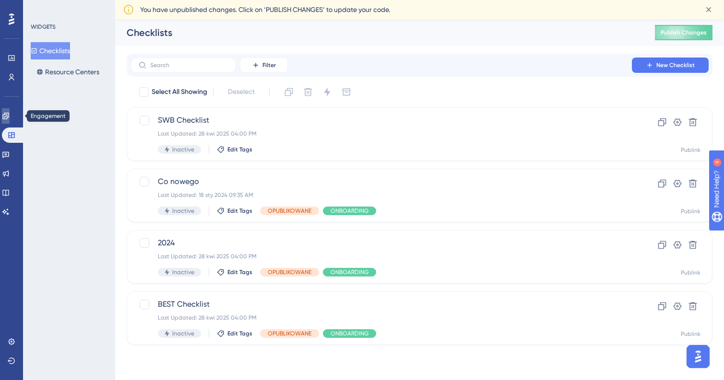
click at [10, 116] on icon at bounding box center [6, 116] width 8 height 8
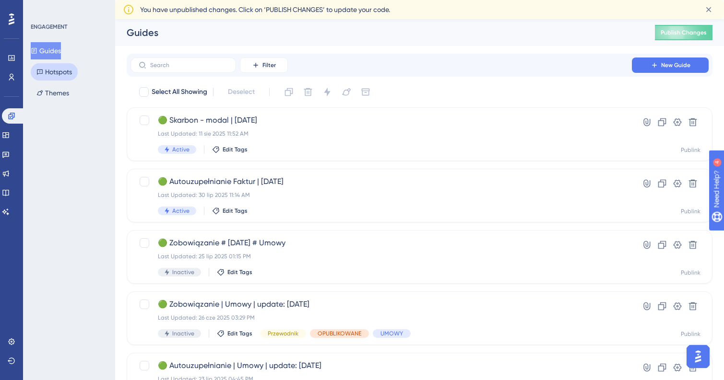
click at [54, 77] on button "Hotspots" at bounding box center [54, 71] width 47 height 17
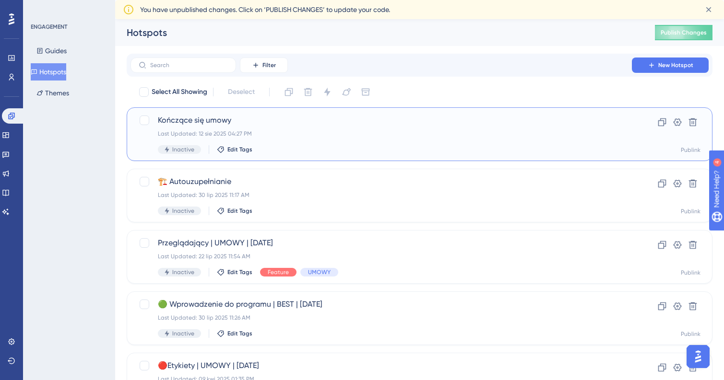
click at [312, 139] on div "Kończące się umowy Last Updated: 12 sie 2025 04:27 PM Inactive Edit Tags" at bounding box center [381, 134] width 447 height 39
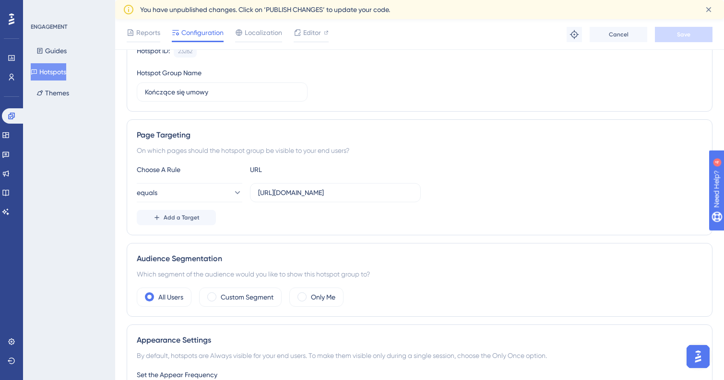
scroll to position [109, 0]
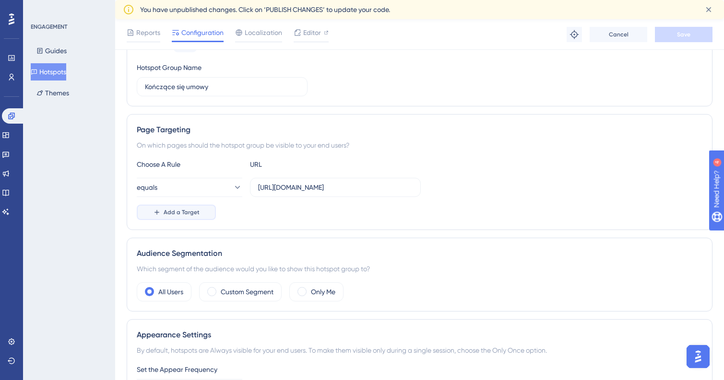
click at [183, 214] on span "Add a Target" at bounding box center [182, 213] width 36 height 8
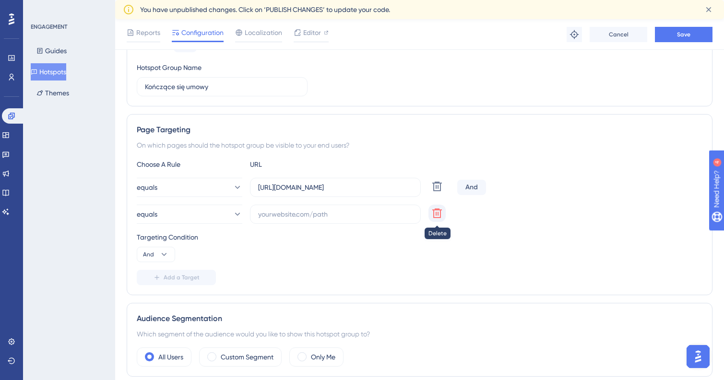
click at [439, 192] on icon at bounding box center [437, 187] width 12 height 12
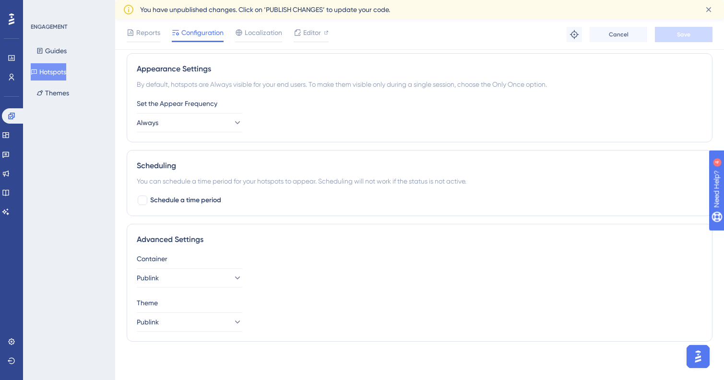
scroll to position [0, 0]
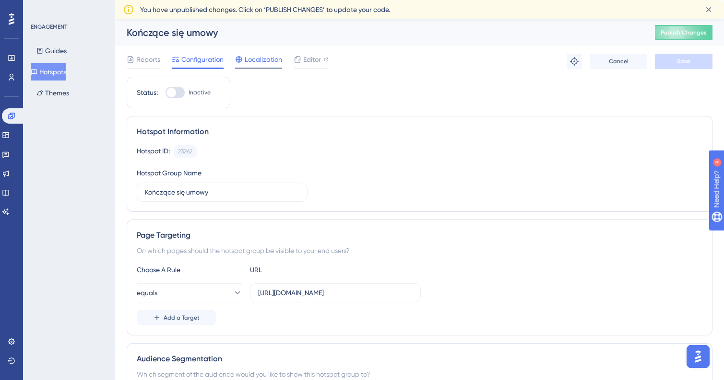
click at [256, 58] on span "Localization" at bounding box center [263, 60] width 37 height 12
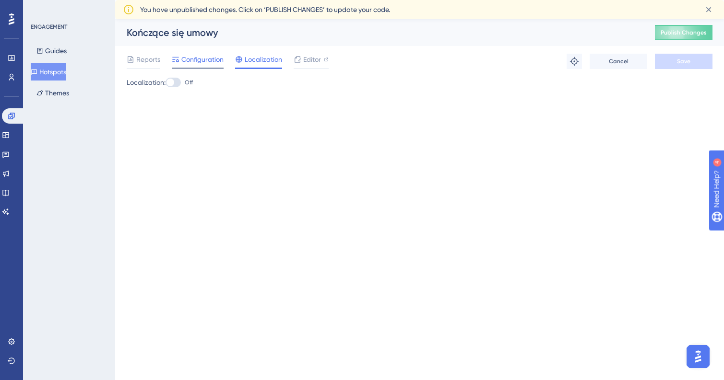
click at [201, 55] on span "Configuration" at bounding box center [202, 60] width 42 height 12
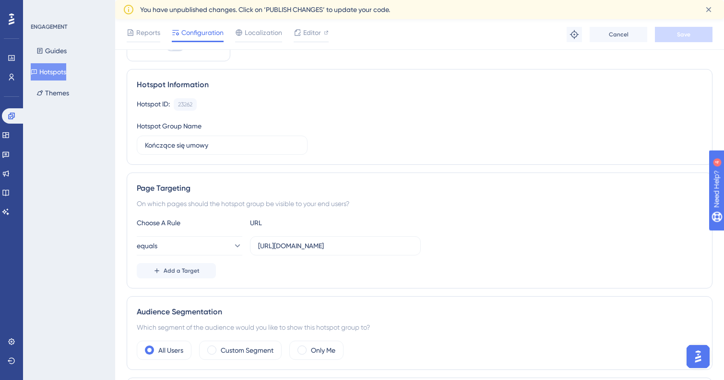
scroll to position [16, 0]
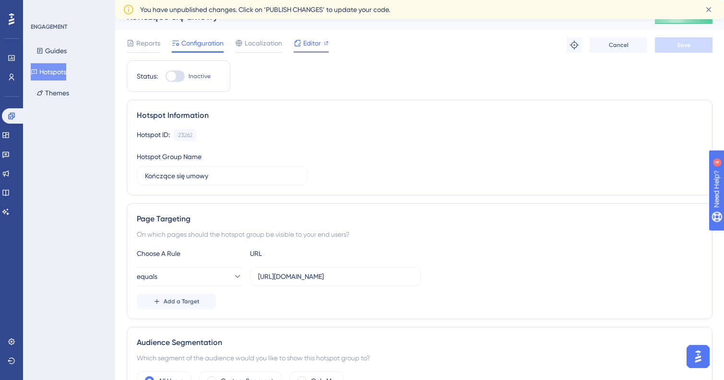
click at [307, 48] on span "Editor" at bounding box center [312, 43] width 18 height 12
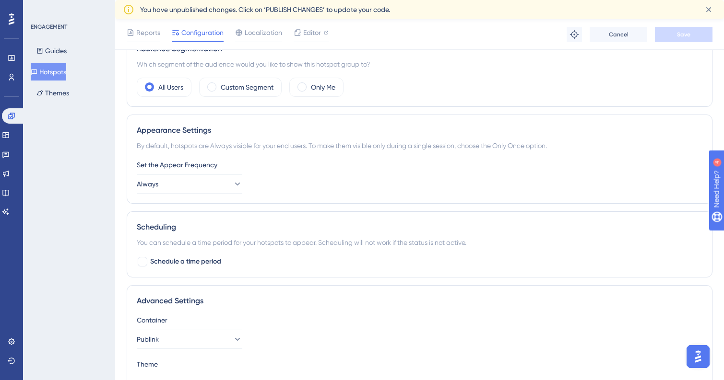
scroll to position [317, 0]
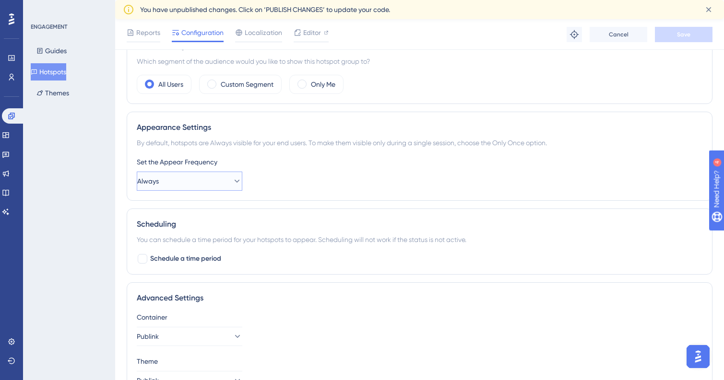
click at [212, 187] on button "Always" at bounding box center [190, 181] width 106 height 19
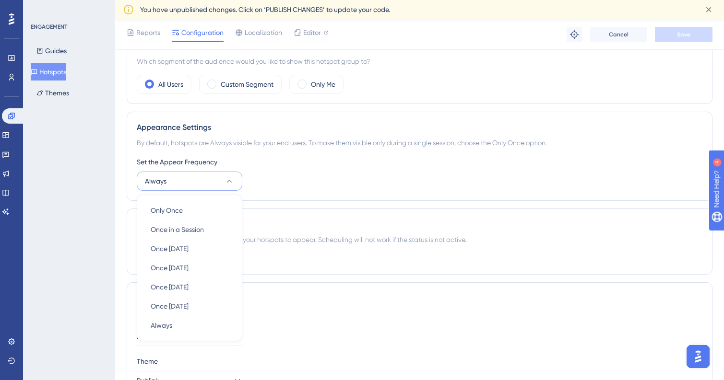
scroll to position [376, 0]
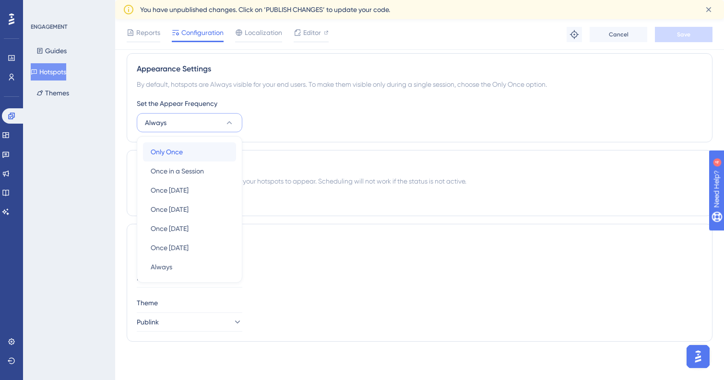
click at [169, 150] on span "Only Once" at bounding box center [167, 152] width 32 height 12
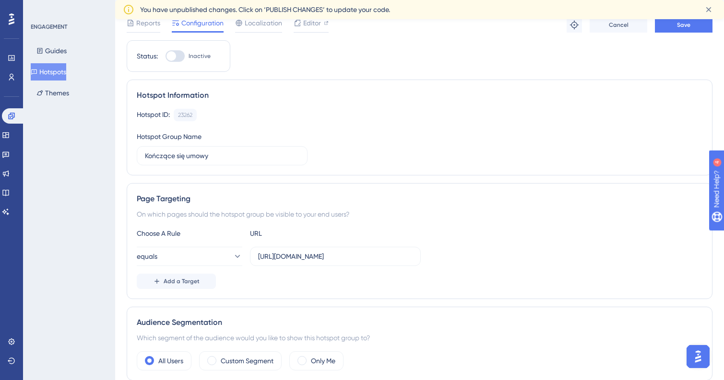
scroll to position [0, 0]
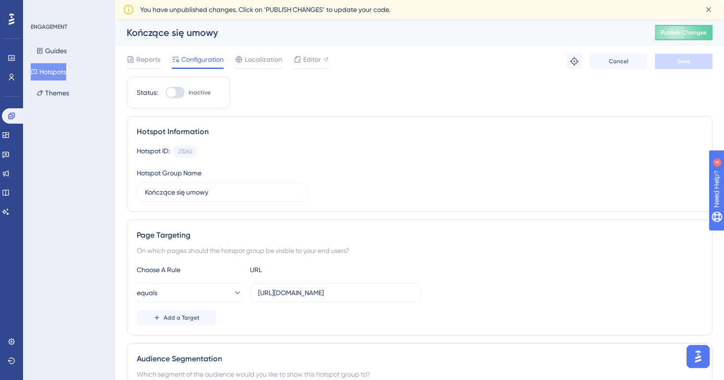
click at [51, 71] on button "Hotspots" at bounding box center [48, 71] width 35 height 17
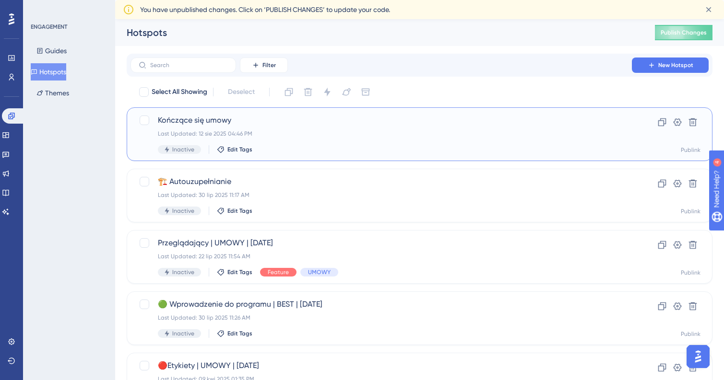
click at [316, 136] on div "Last Updated: 12 sie 2025 04:46 PM" at bounding box center [381, 134] width 447 height 8
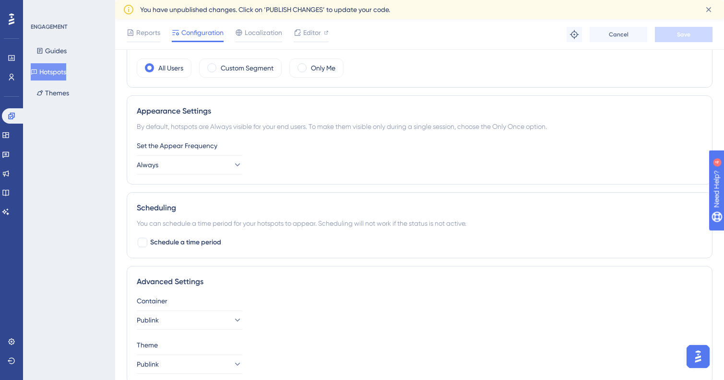
scroll to position [336, 0]
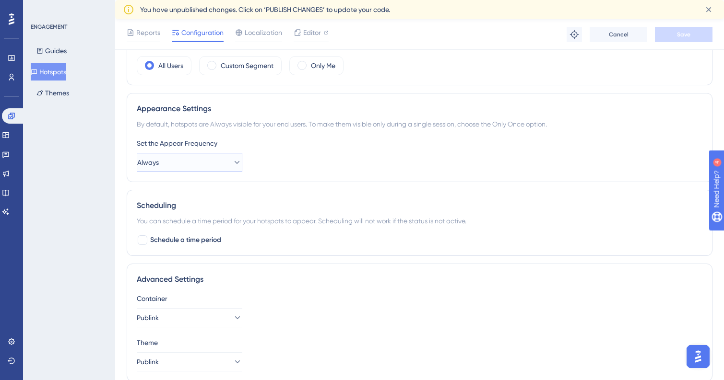
click at [194, 160] on button "Always" at bounding box center [190, 162] width 106 height 19
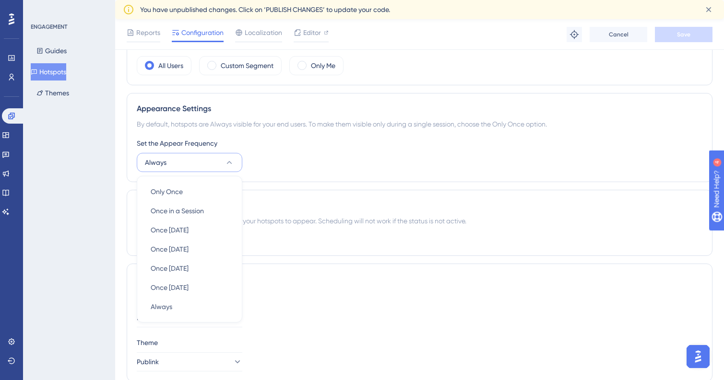
scroll to position [376, 0]
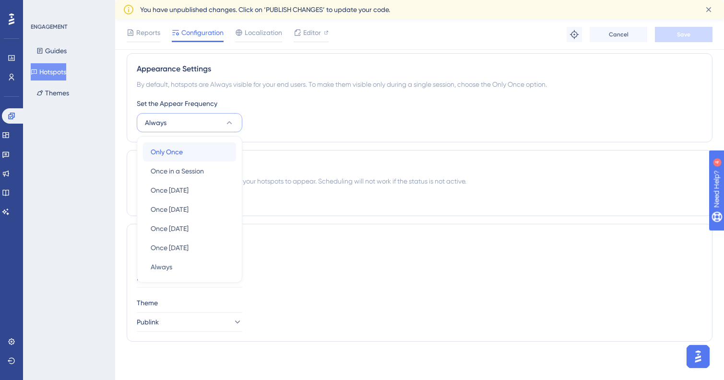
click at [195, 156] on div "Only Once Only Once" at bounding box center [190, 151] width 78 height 19
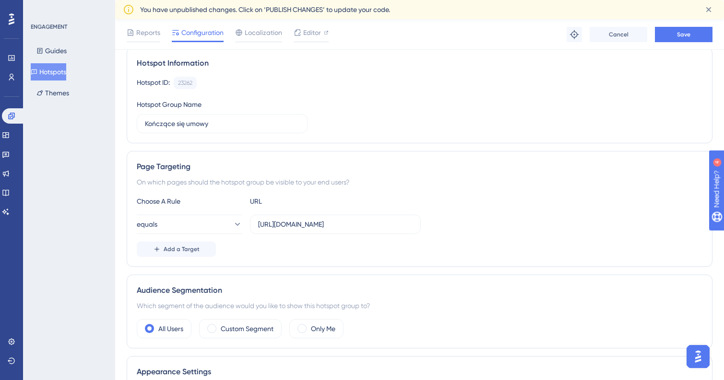
scroll to position [0, 0]
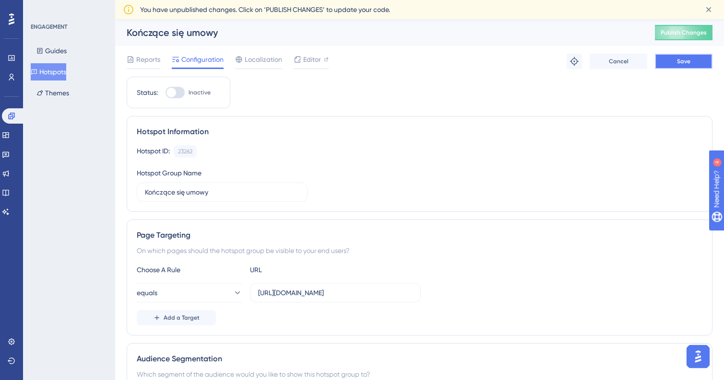
click at [678, 58] on span "Save" at bounding box center [683, 62] width 13 height 8
